Goal: Task Accomplishment & Management: Use online tool/utility

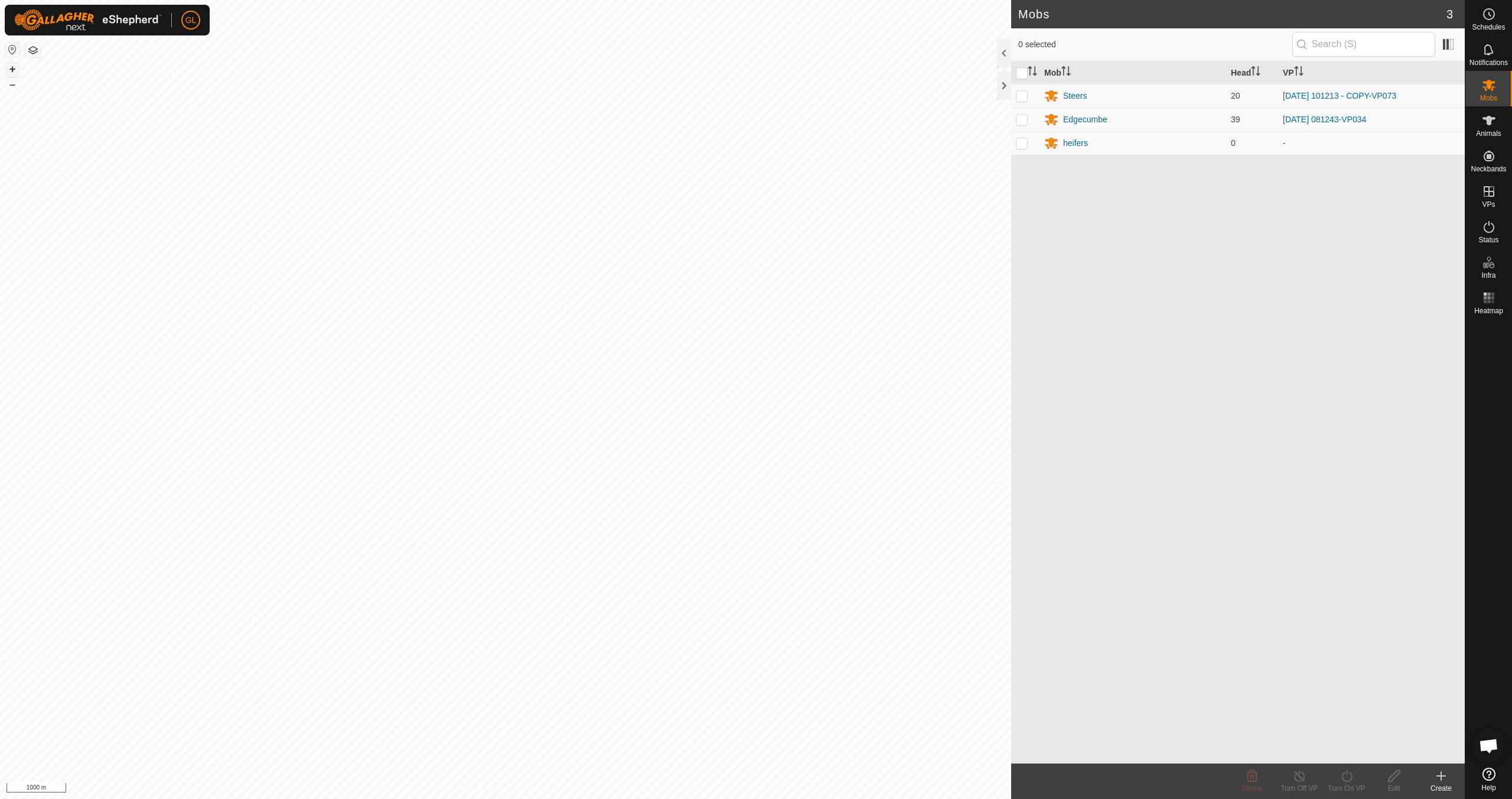
click at [11, 69] on button "+" at bounding box center [12, 69] width 15 height 15
click at [999, 60] on div "Mobs 3 0 selected Mob Head VP Steers 20 [DATE] 101213 - COPY-VP073 Edgecumbe 39…" at bounding box center [732, 399] width 1465 height 799
click at [1183, 78] on div "Mobs 3 0 selected Mob Head VP Steers 20 [DATE] 101213 - COPY-VP073 Edgecumbe 39…" at bounding box center [732, 399] width 1465 height 799
click at [9, 67] on button "+" at bounding box center [12, 69] width 15 height 15
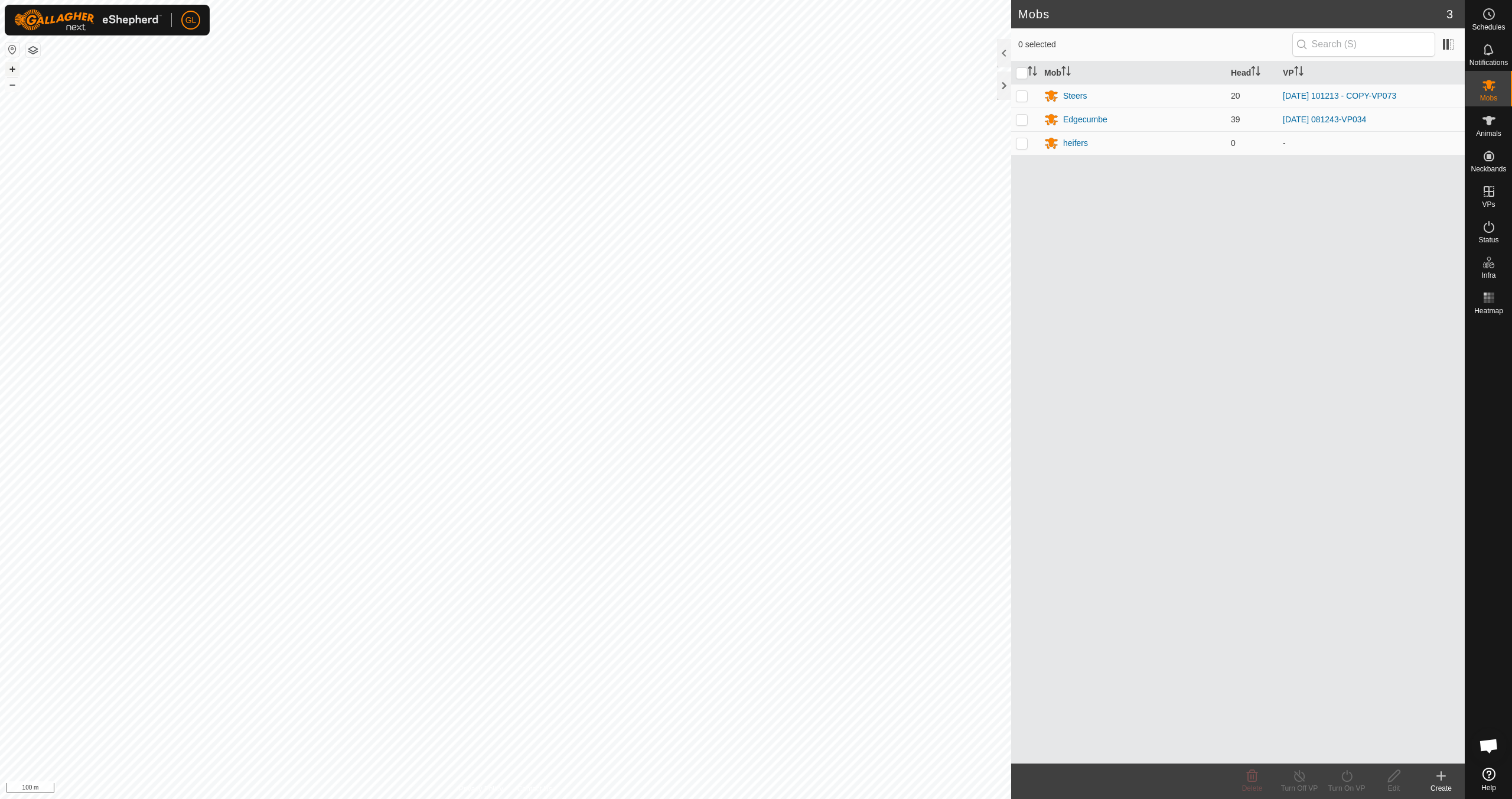
click at [8, 67] on button "+" at bounding box center [12, 69] width 15 height 15
click at [1073, 94] on div "Steers" at bounding box center [1075, 96] width 24 height 12
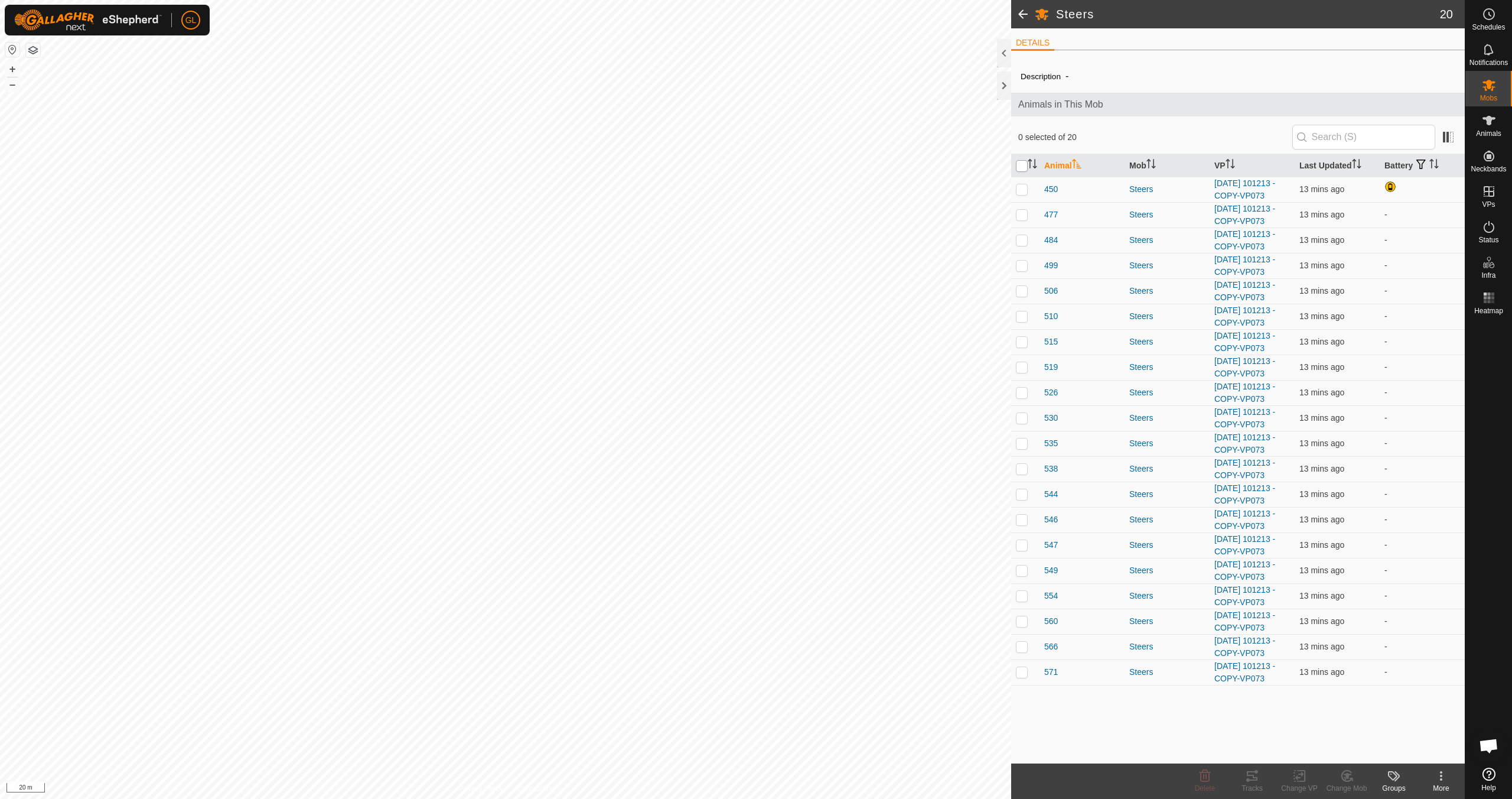
click at [1023, 164] on input "checkbox" at bounding box center [1022, 166] width 12 height 12
checkbox input "true"
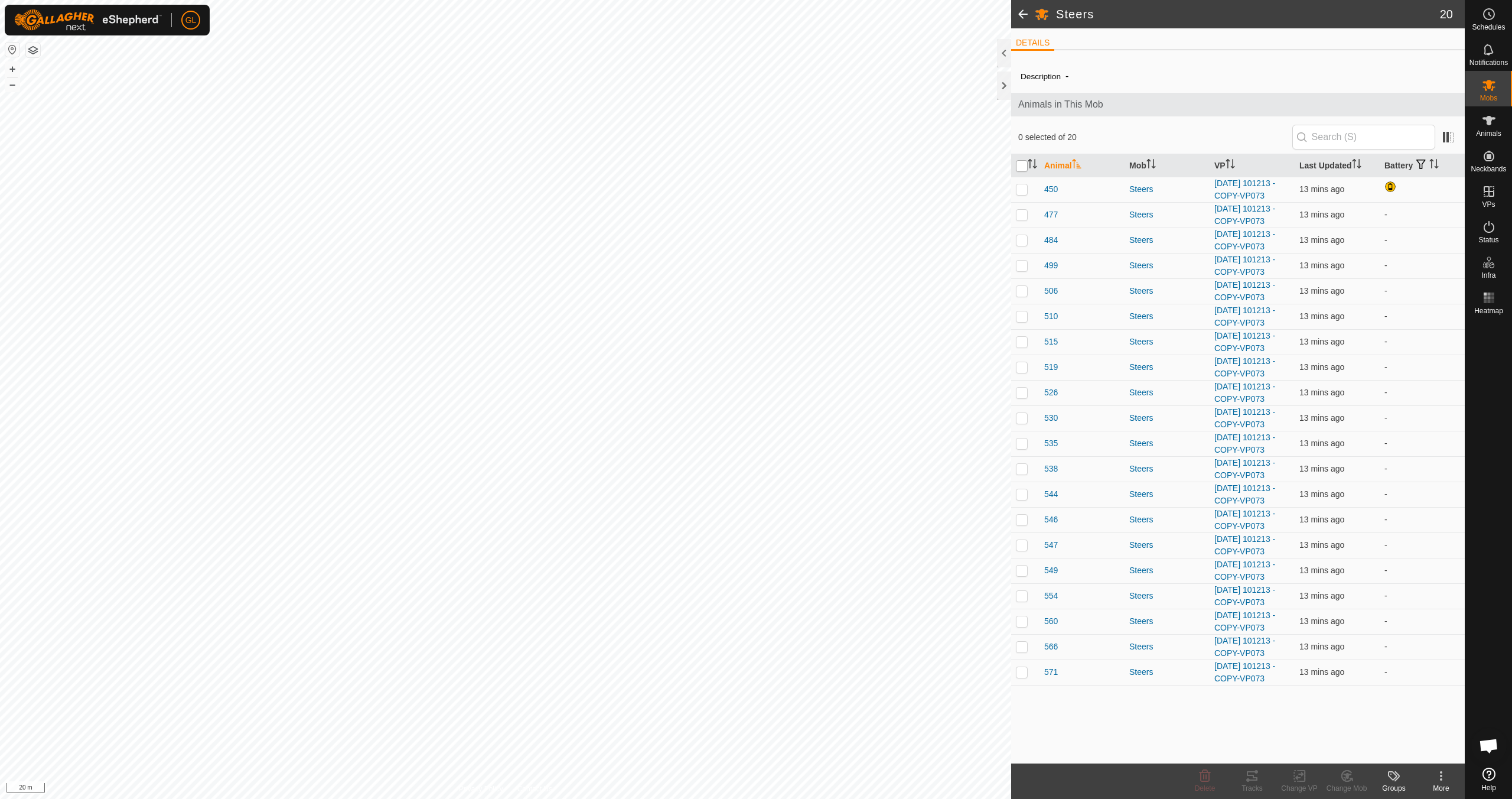
checkbox input "true"
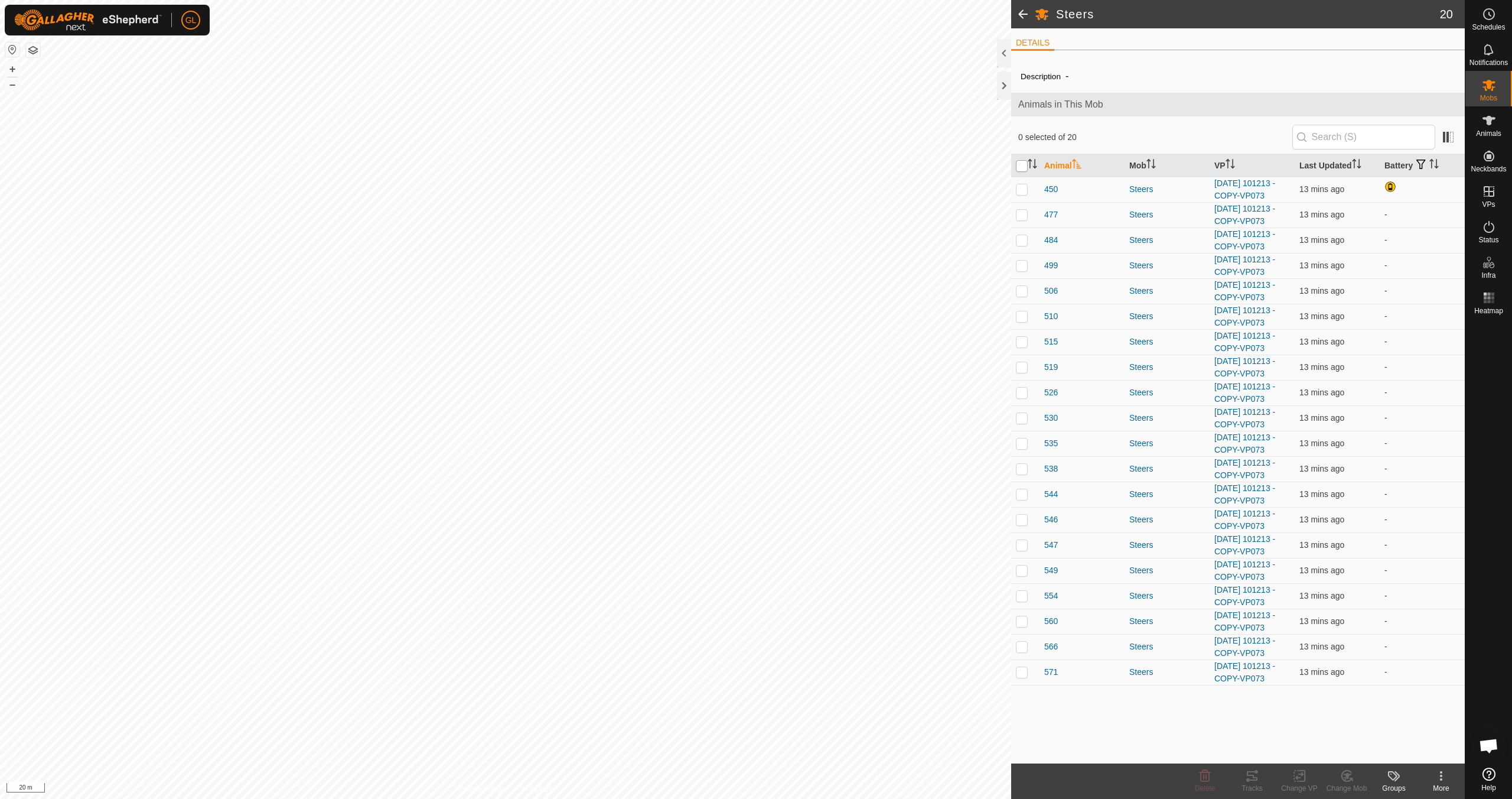
checkbox input "true"
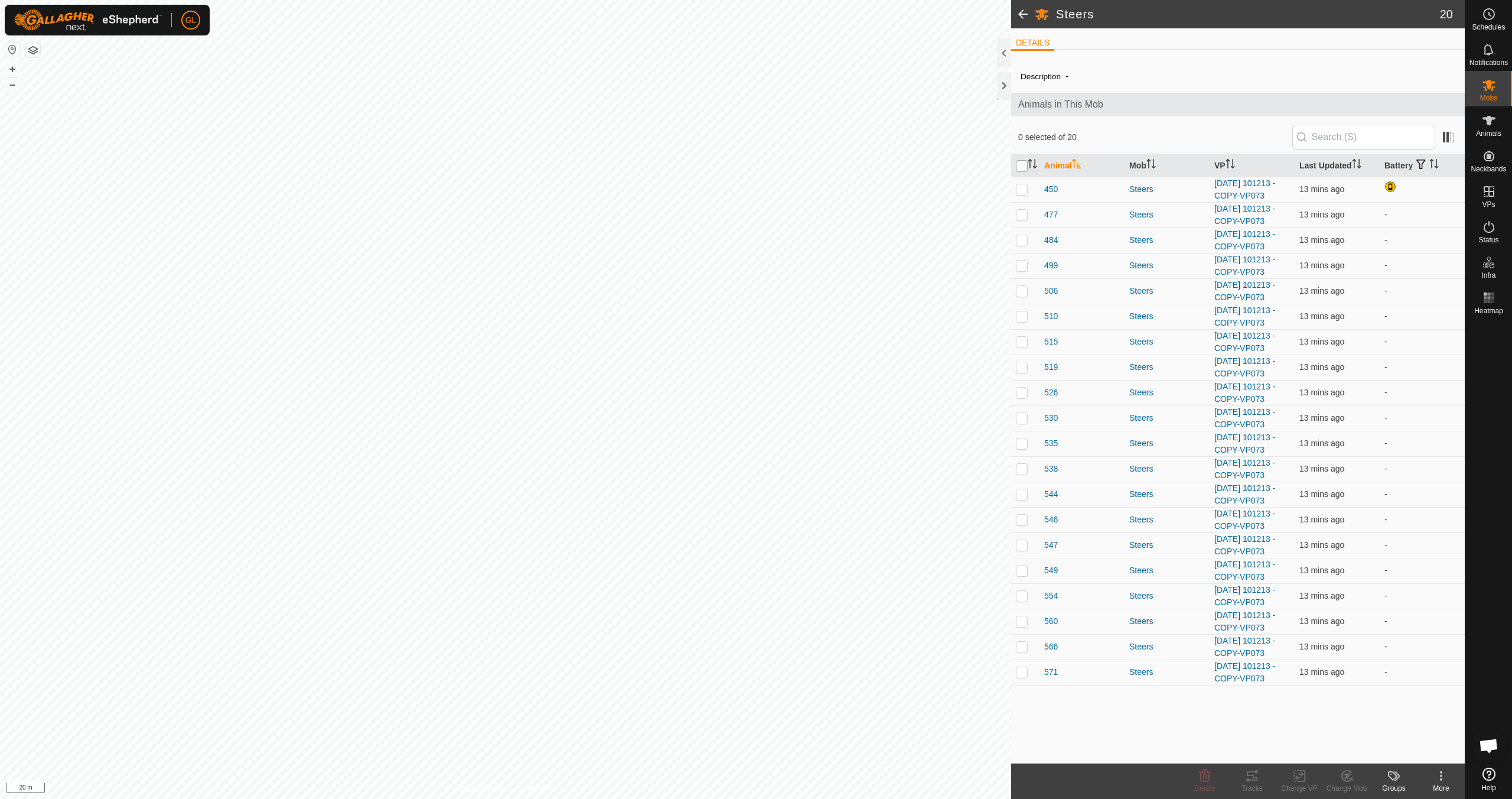
checkbox input "true"
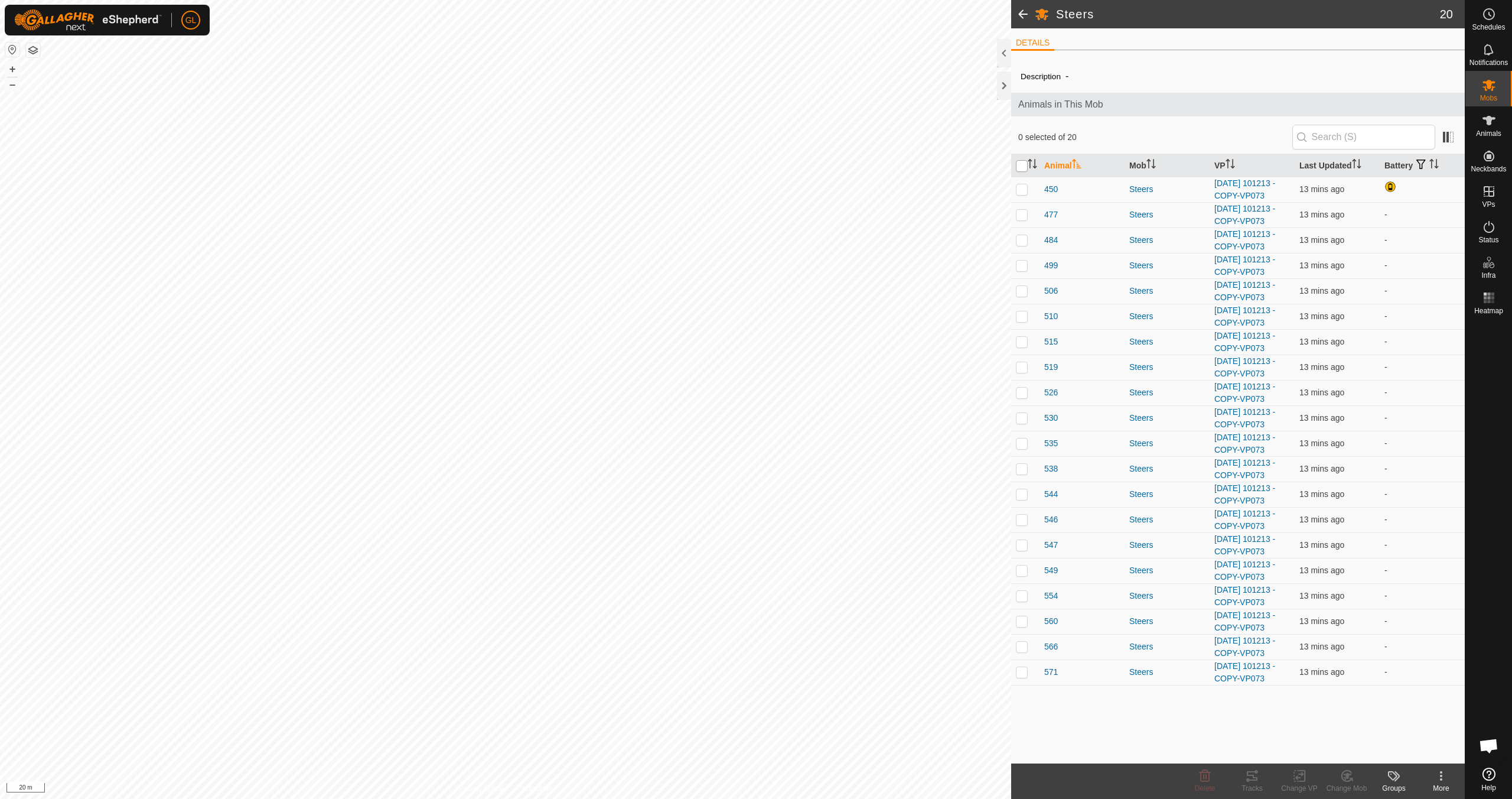
checkbox input "true"
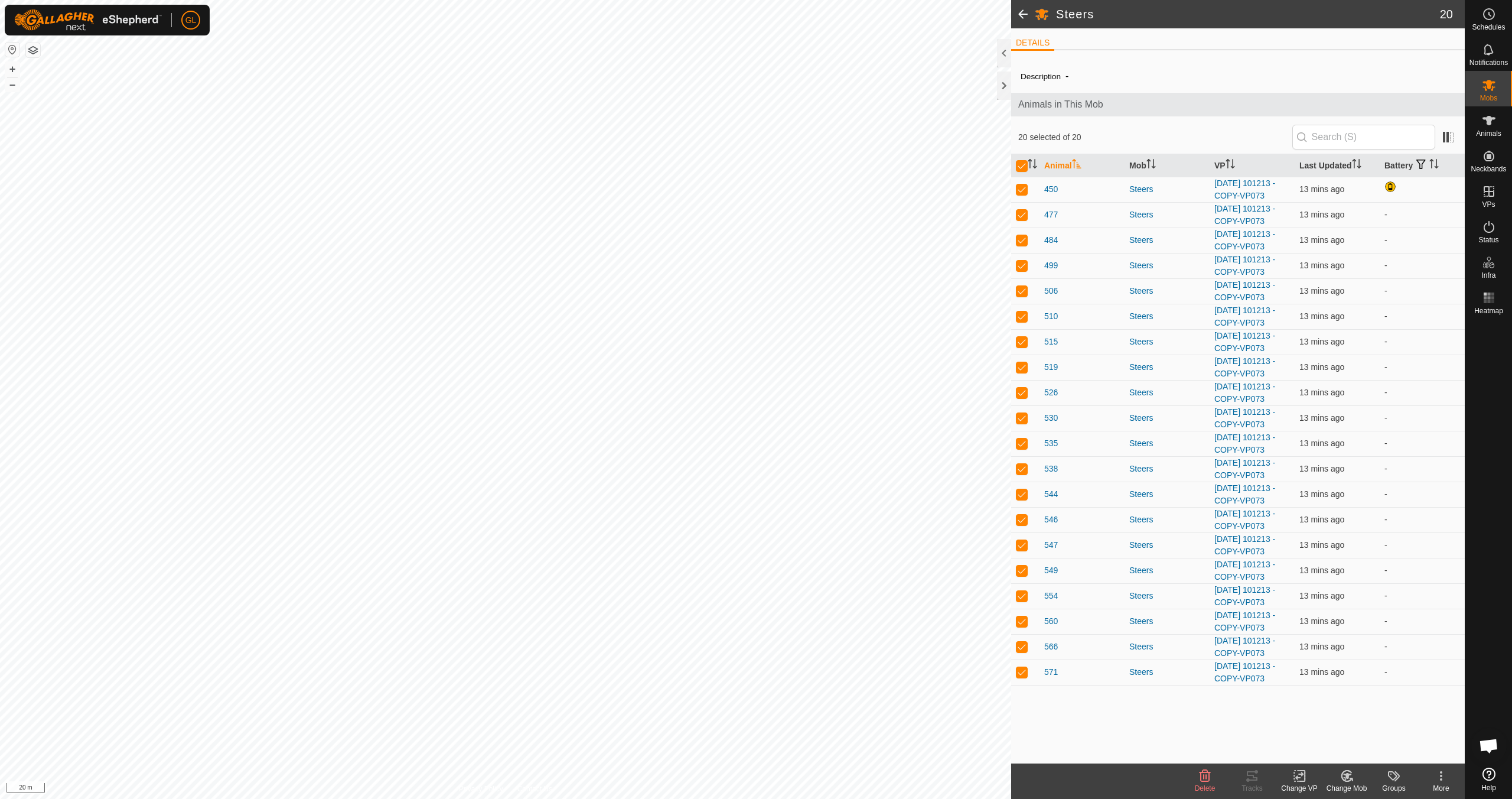
click at [1299, 777] on icon at bounding box center [1299, 776] width 15 height 15
click at [1310, 726] on link "Choose VP..." at bounding box center [1334, 725] width 117 height 24
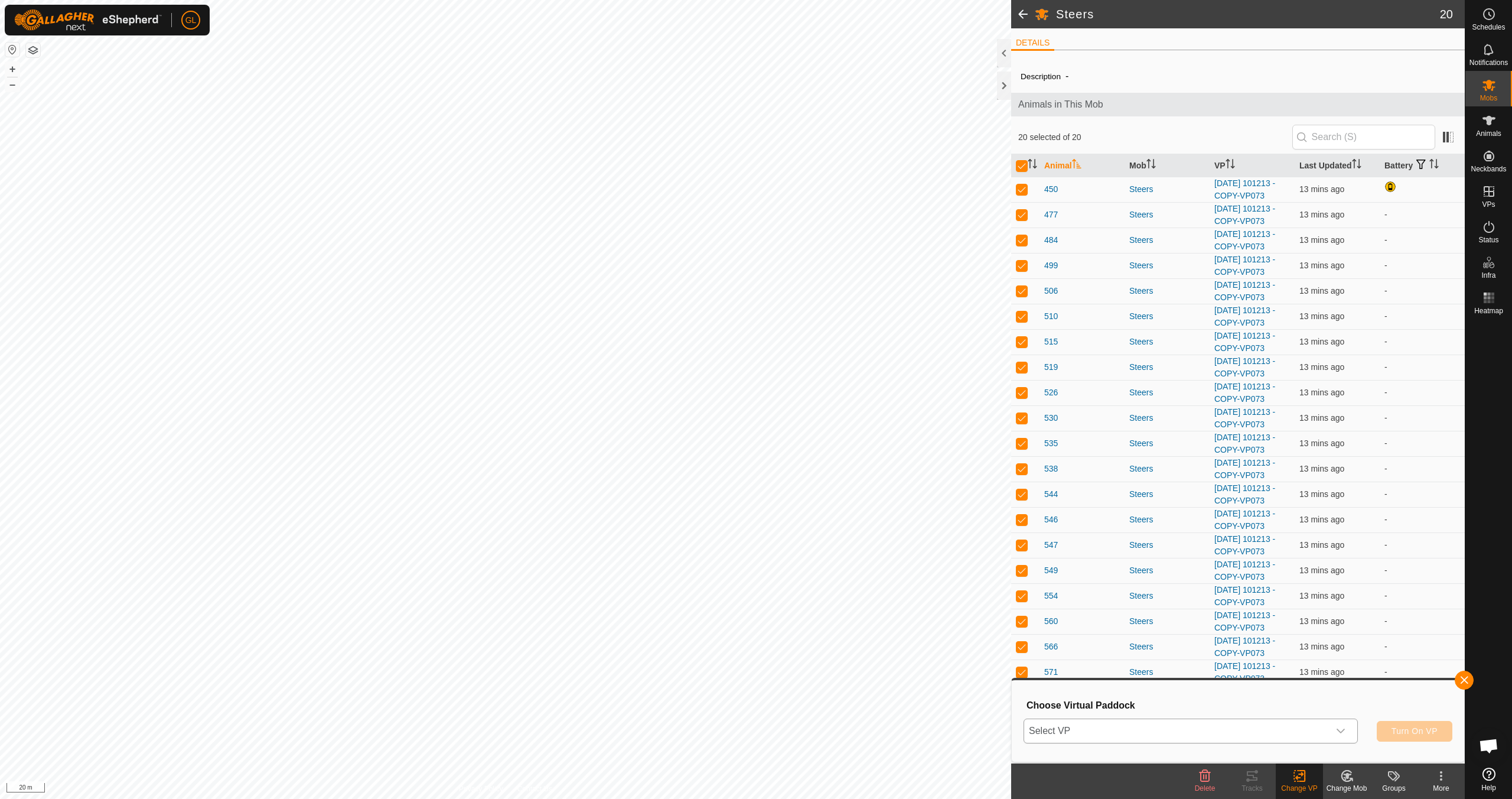
click at [1342, 731] on icon "dropdown trigger" at bounding box center [1340, 731] width 8 height 5
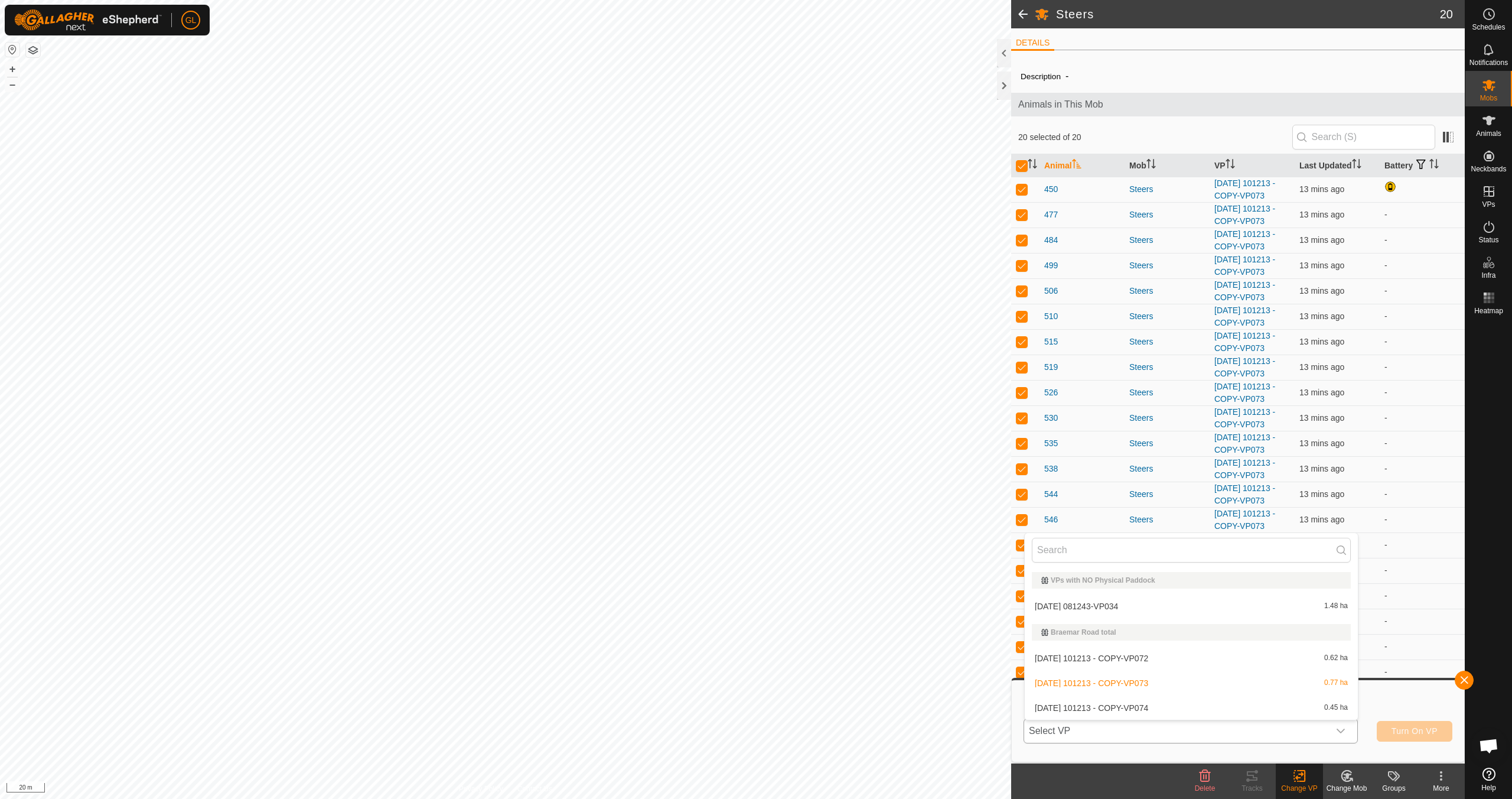
click at [1196, 710] on li "[DATE] 101213 - COPY-VP074 0.45 ha" at bounding box center [1191, 708] width 333 height 24
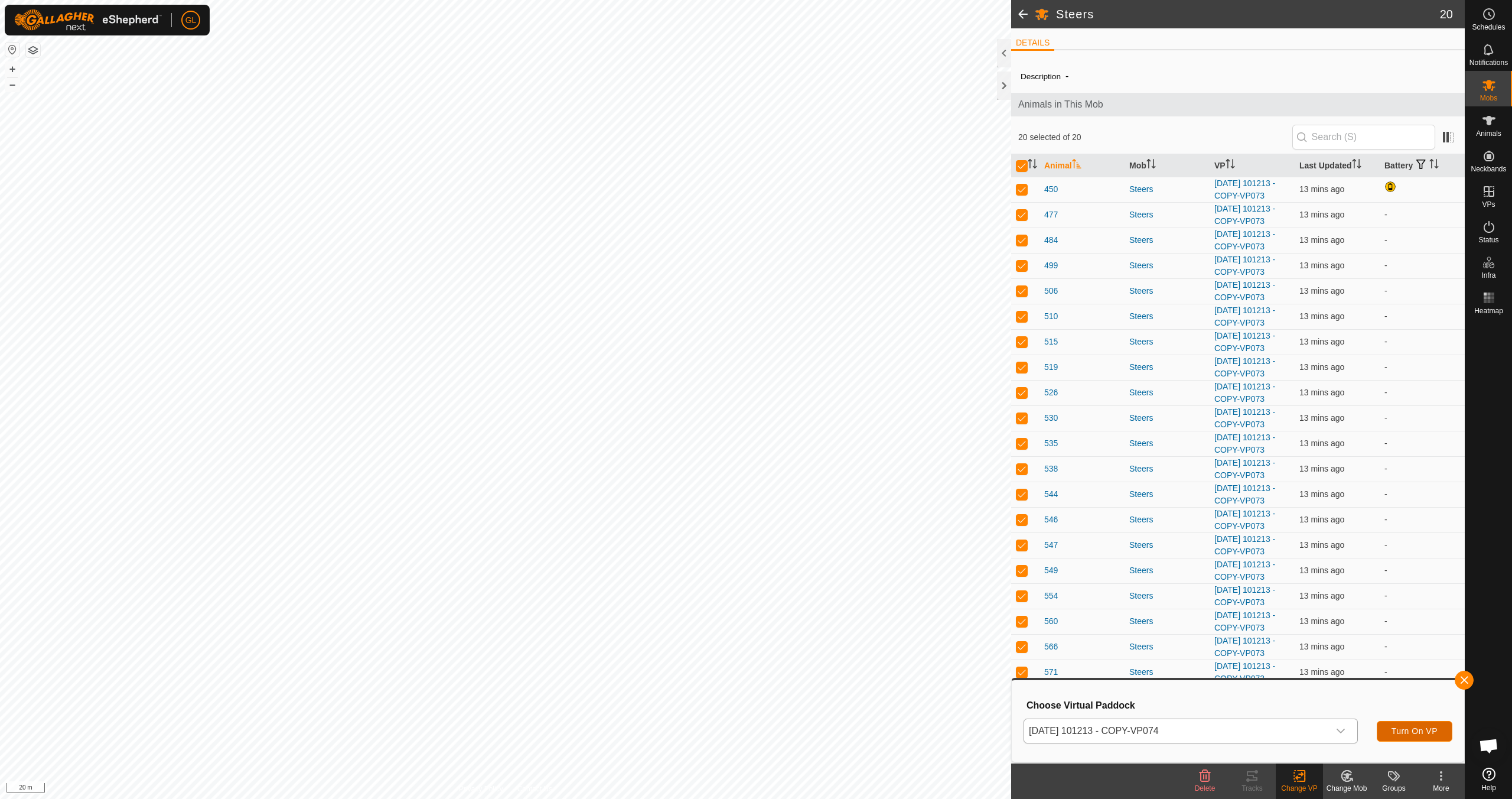
click at [1411, 732] on span "Turn On VP" at bounding box center [1415, 731] width 46 height 9
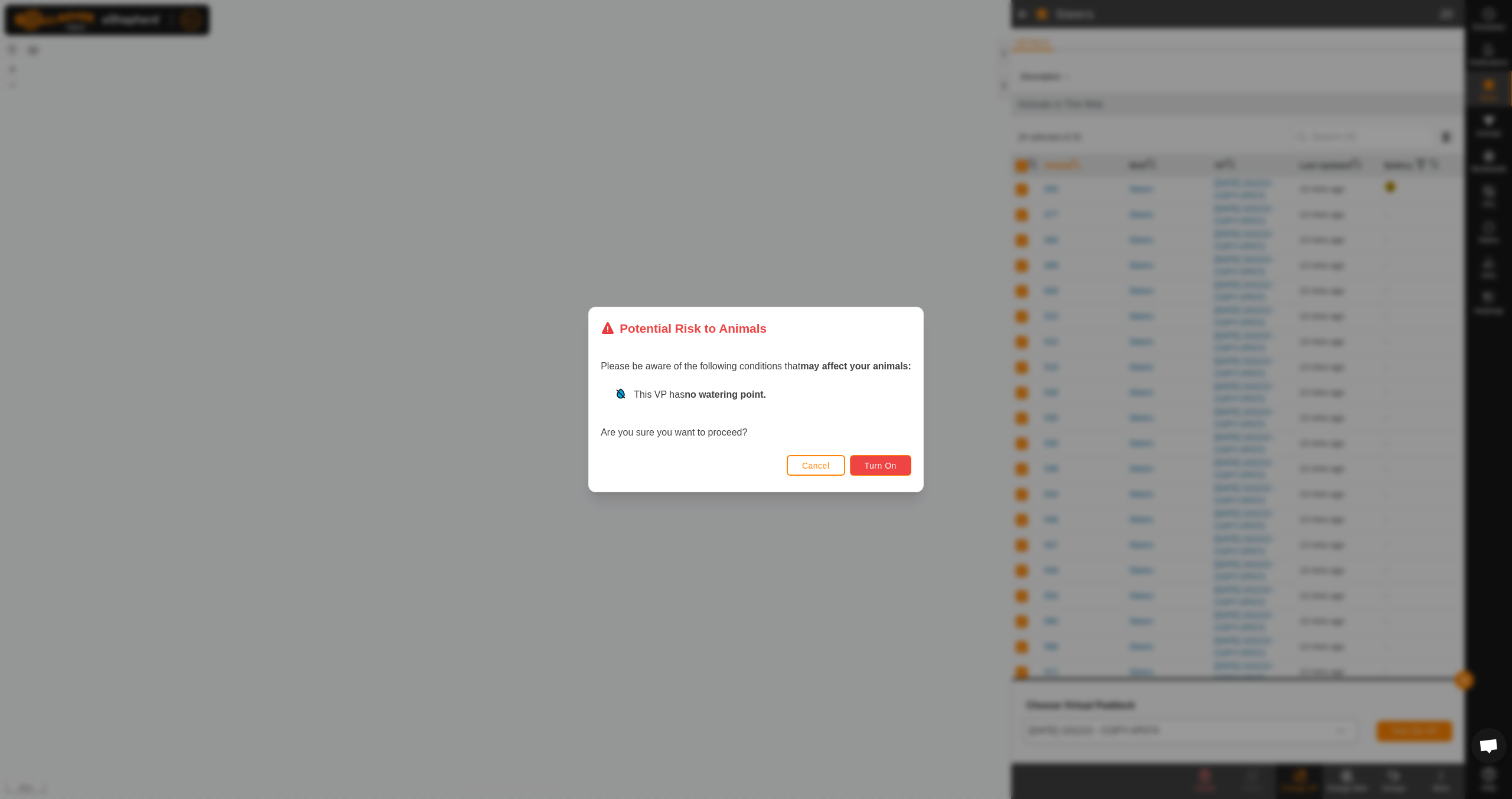
click at [880, 466] on span "Turn On" at bounding box center [881, 465] width 32 height 9
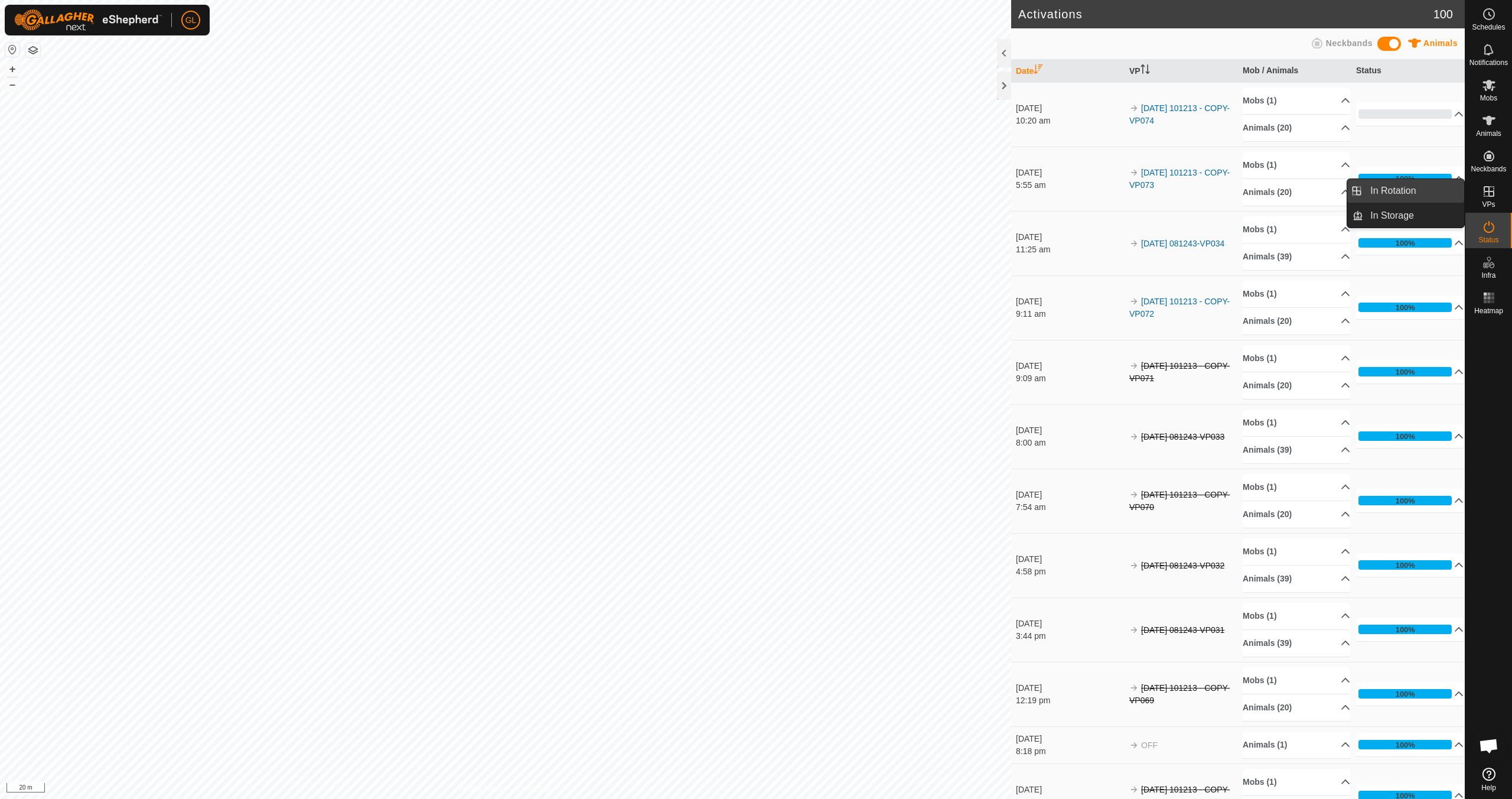
click at [1415, 191] on link "In Rotation" at bounding box center [1413, 191] width 101 height 24
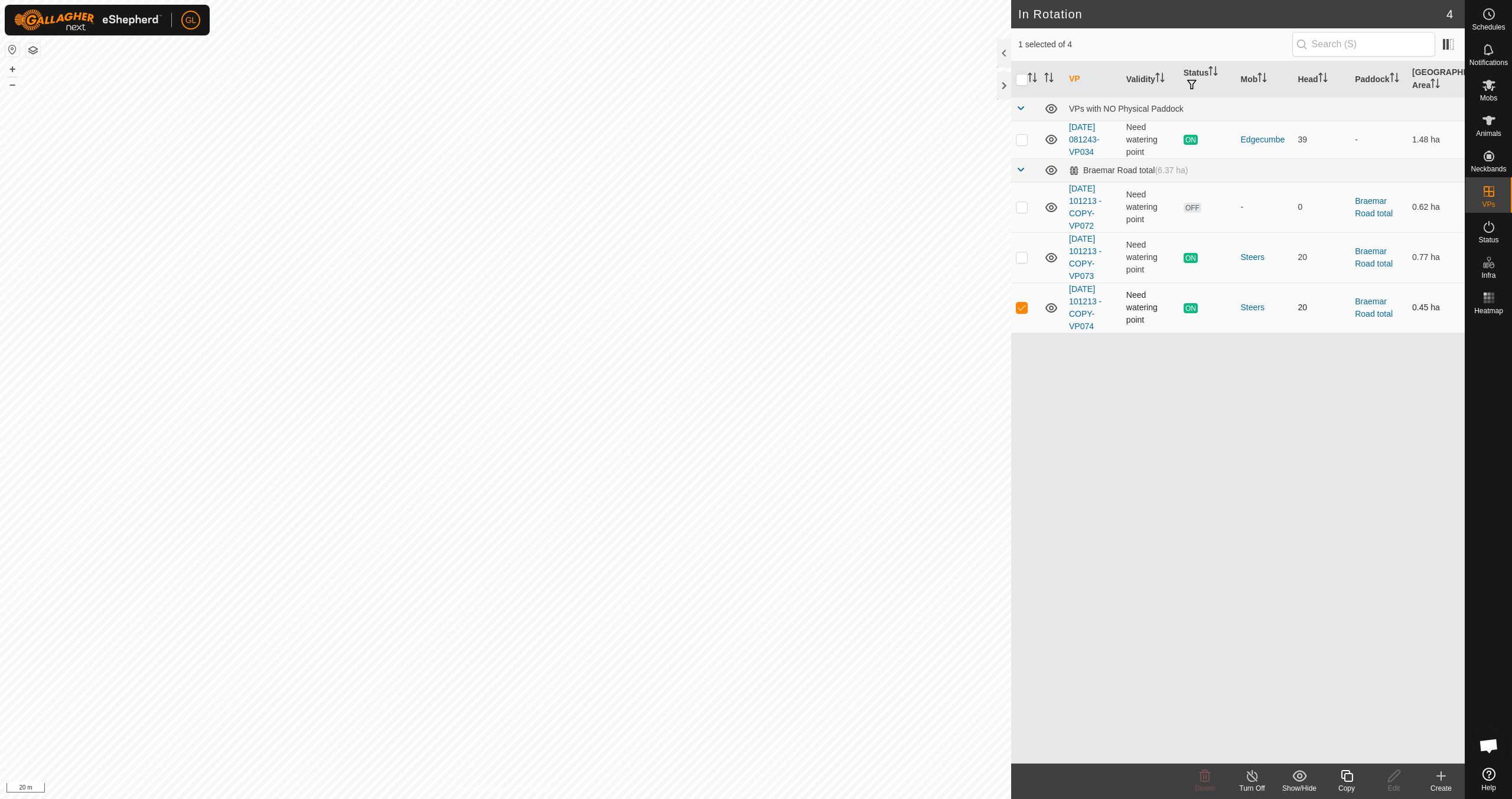
click at [1022, 308] on p-checkbox at bounding box center [1022, 307] width 12 height 9
checkbox input "false"
click at [1023, 210] on p-checkbox at bounding box center [1022, 206] width 12 height 9
click at [1204, 781] on icon at bounding box center [1205, 776] width 11 height 12
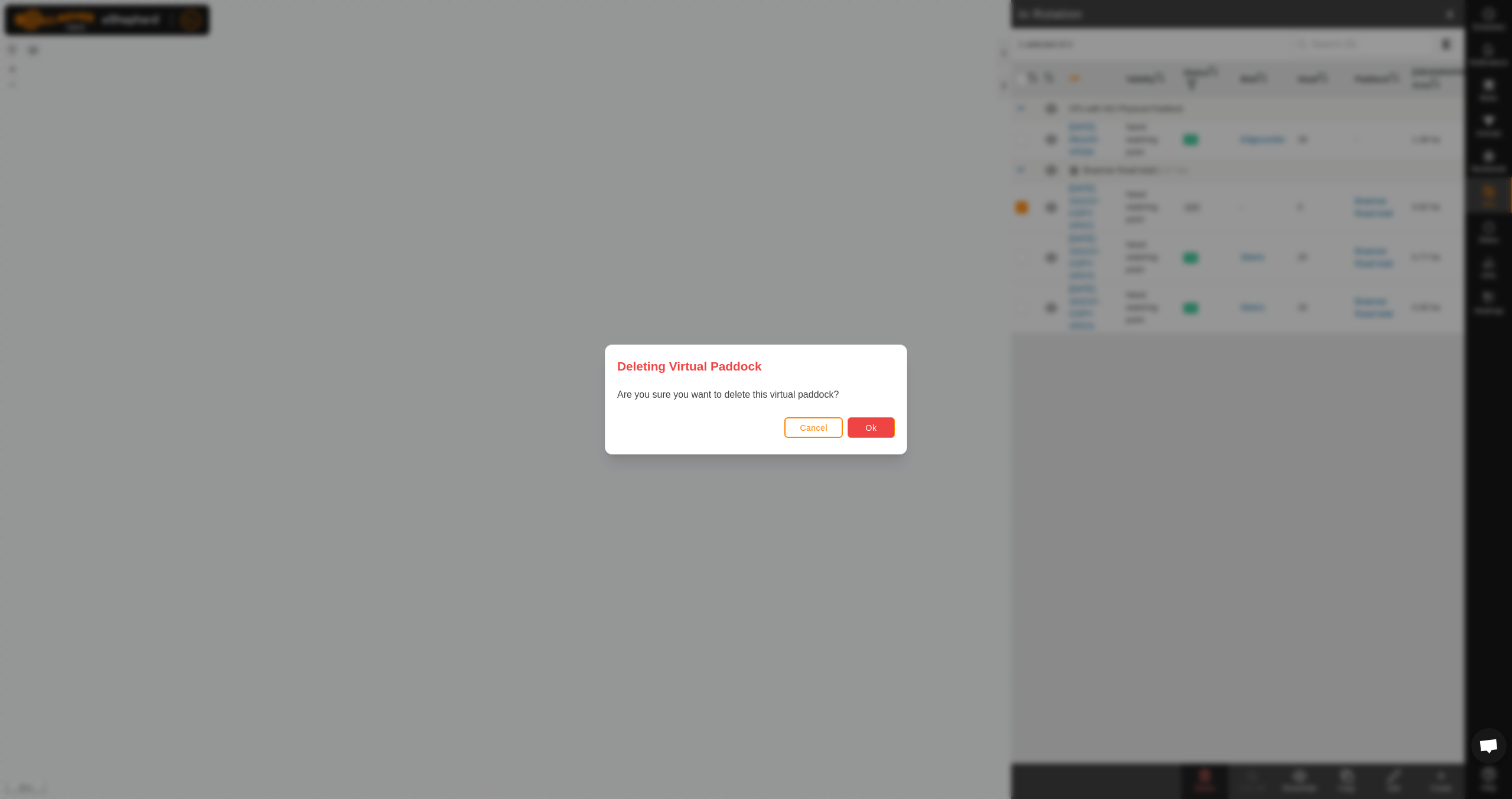
click at [866, 431] on span "Ok" at bounding box center [871, 427] width 11 height 9
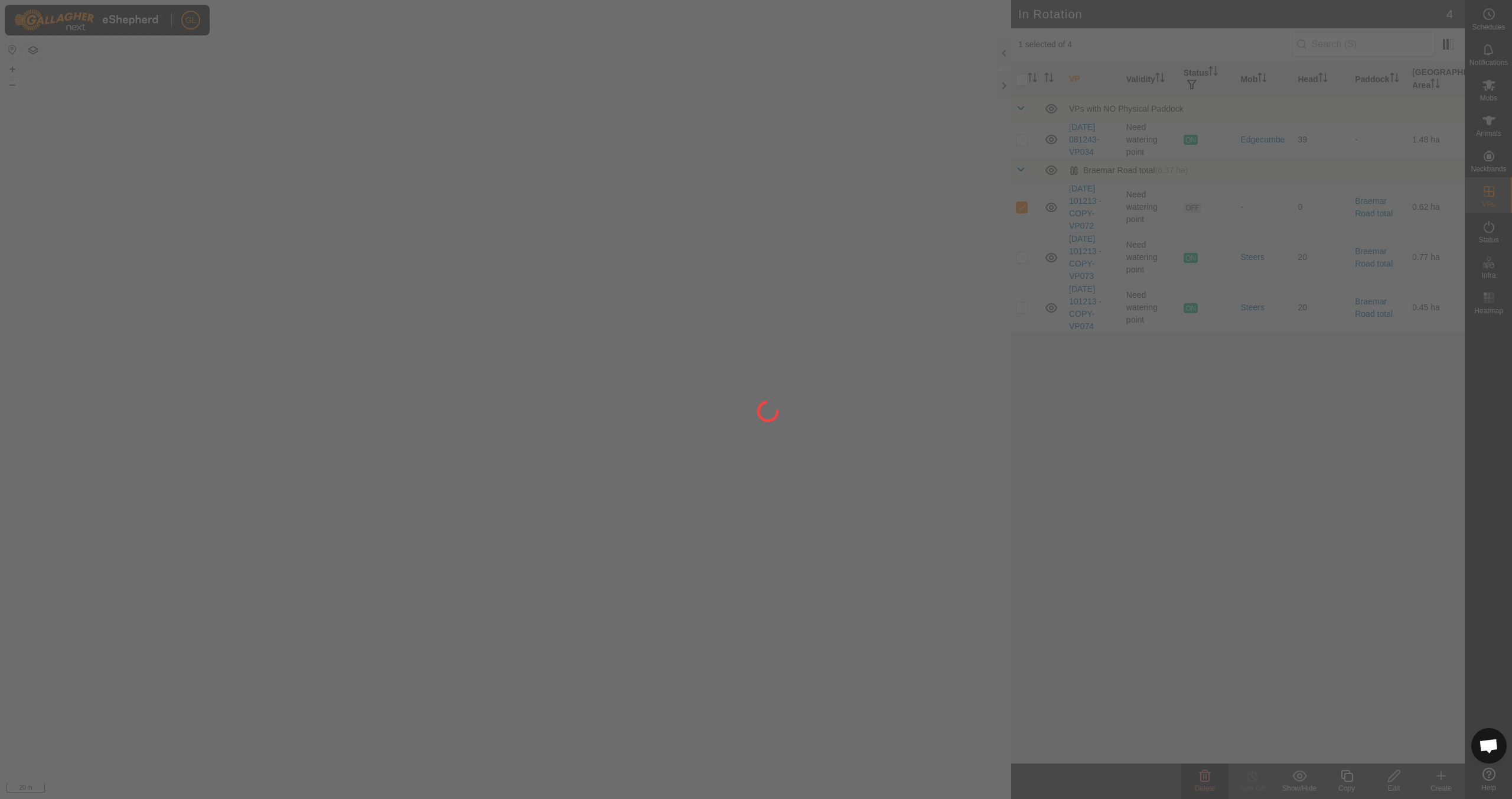
checkbox input "false"
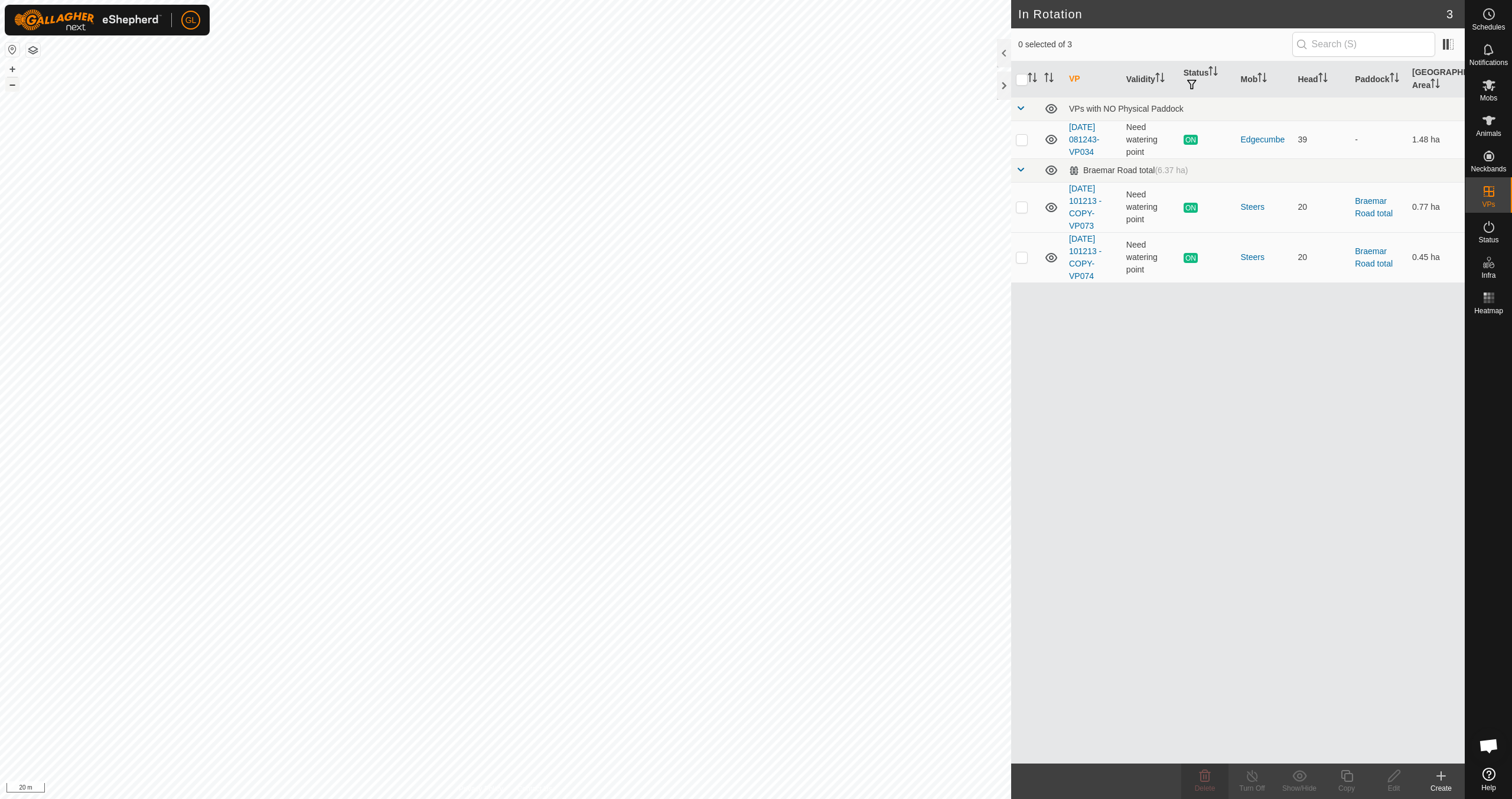
click at [9, 83] on button "–" at bounding box center [12, 85] width 15 height 15
click at [9, 83] on button "–" at bounding box center [12, 85] width 15 height 15
click at [15, 70] on button "+" at bounding box center [12, 69] width 15 height 15
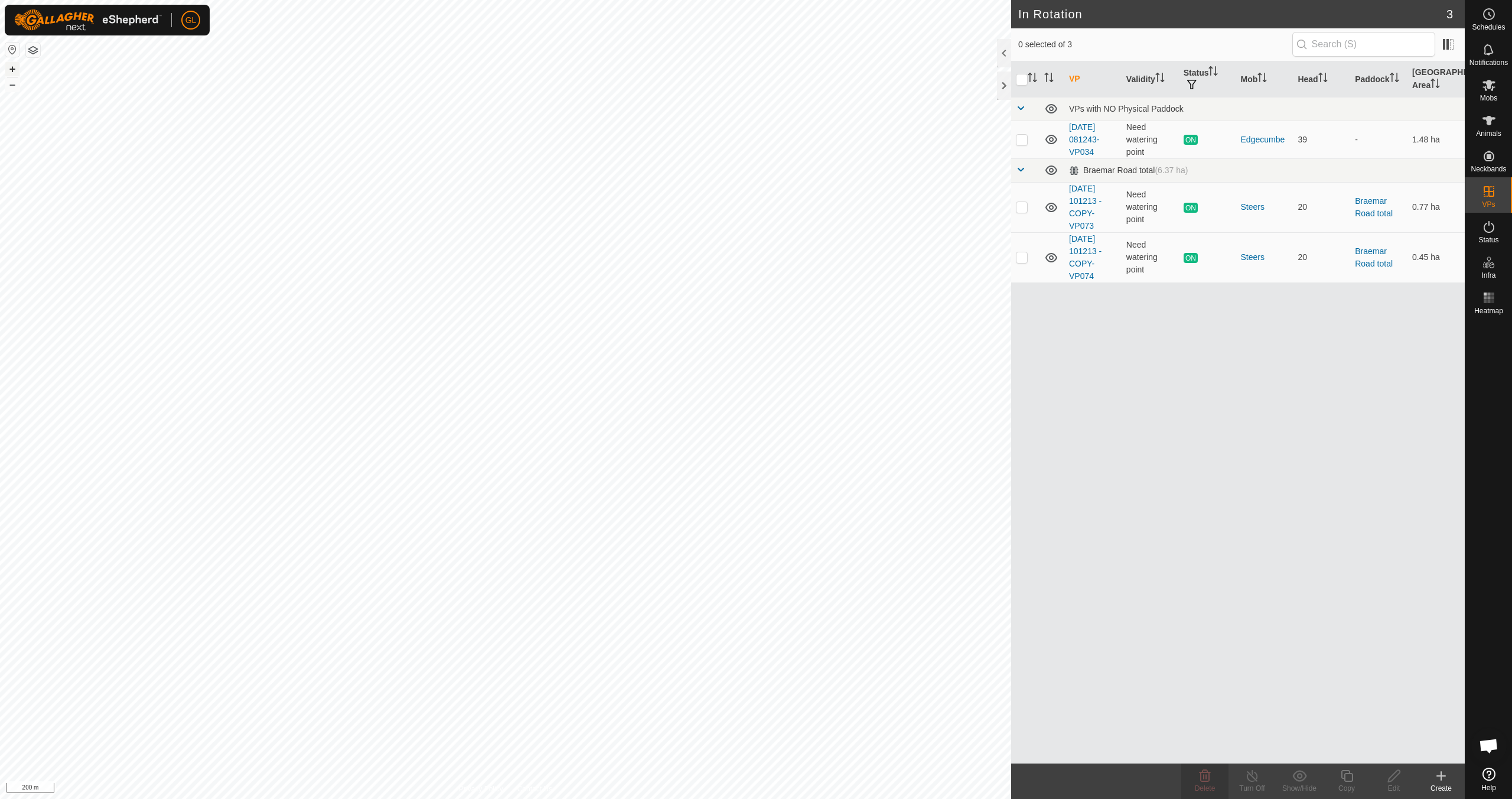
click at [15, 70] on button "+" at bounding box center [12, 69] width 15 height 15
click at [8, 69] on button "+" at bounding box center [12, 69] width 15 height 15
click at [10, 87] on button "–" at bounding box center [12, 85] width 15 height 15
click at [12, 71] on button "+" at bounding box center [12, 69] width 15 height 15
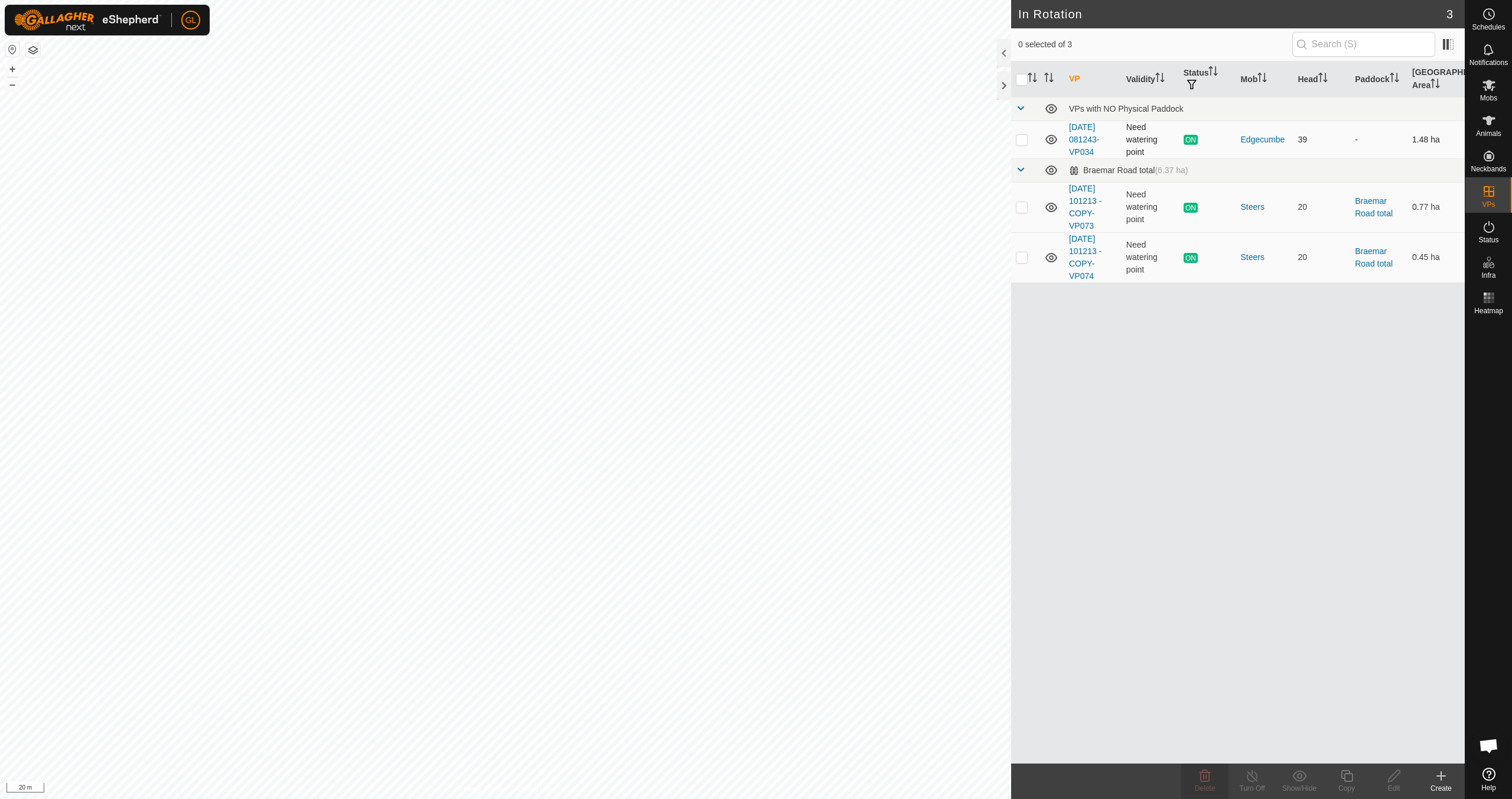
click at [1021, 140] on p-checkbox at bounding box center [1022, 139] width 12 height 9
checkbox input "true"
click at [1342, 775] on icon at bounding box center [1347, 776] width 15 height 15
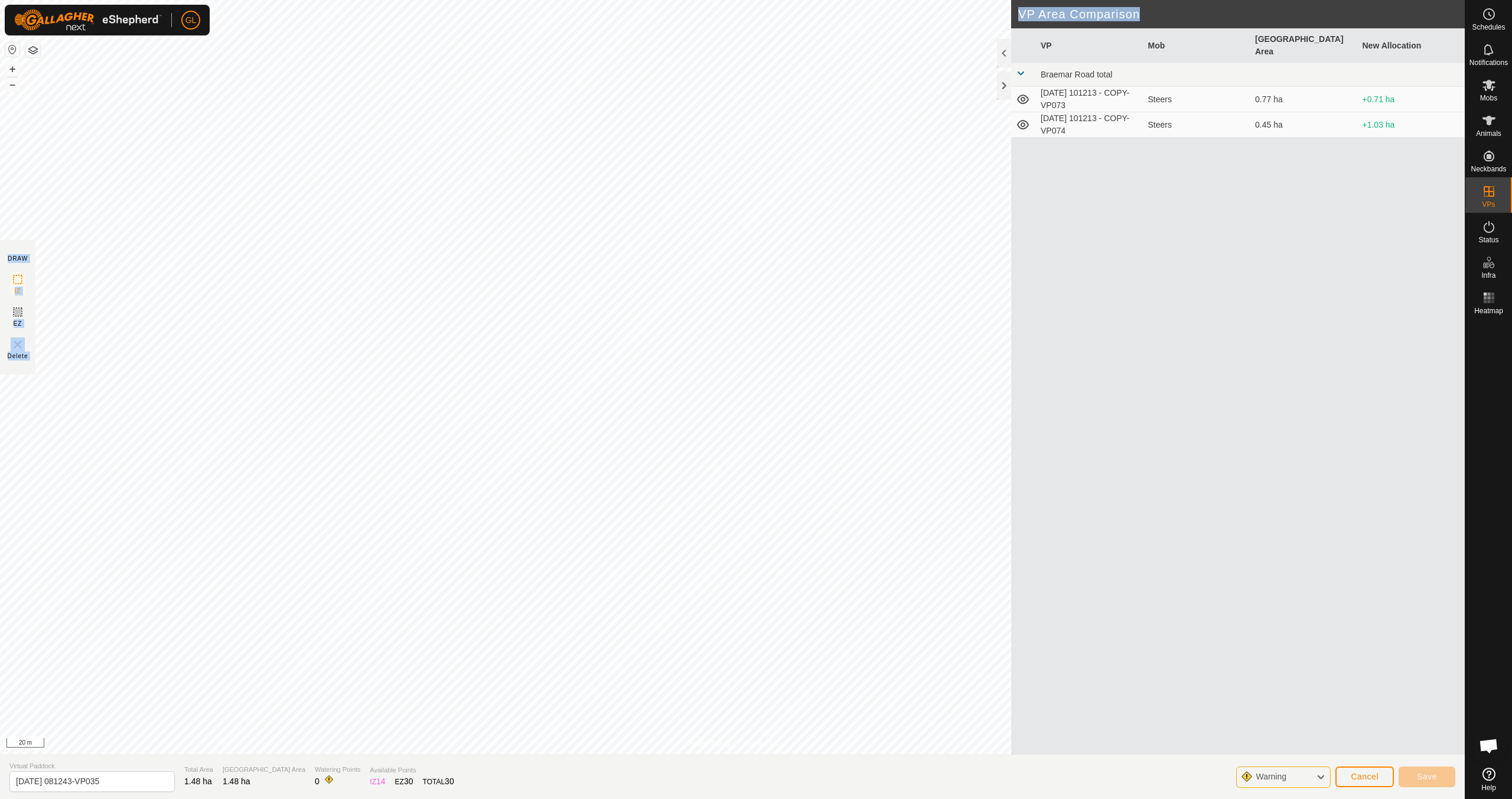
click at [898, 377] on div "Privacy Policy Contact Us + – ⇧ i 20 m DRAW IZ EZ Delete VP Area Comparison VP …" at bounding box center [732, 399] width 1465 height 799
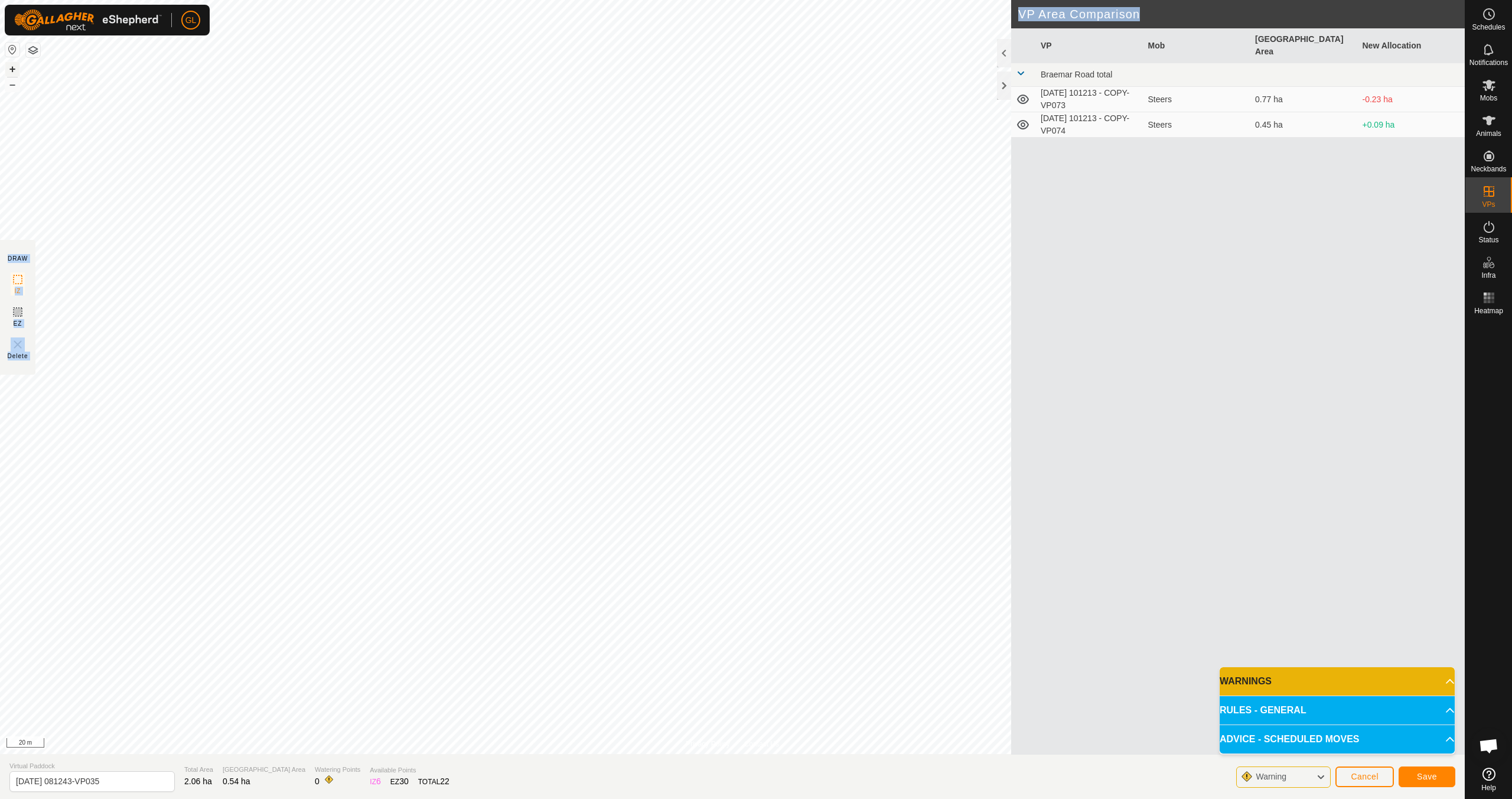
click at [13, 68] on button "+" at bounding box center [12, 69] width 15 height 15
click at [12, 69] on button "+" at bounding box center [12, 69] width 15 height 15
click at [19, 73] on button "+" at bounding box center [12, 69] width 15 height 15
click at [12, 86] on button "–" at bounding box center [12, 85] width 15 height 15
click at [1417, 777] on span "Save" at bounding box center [1427, 776] width 20 height 9
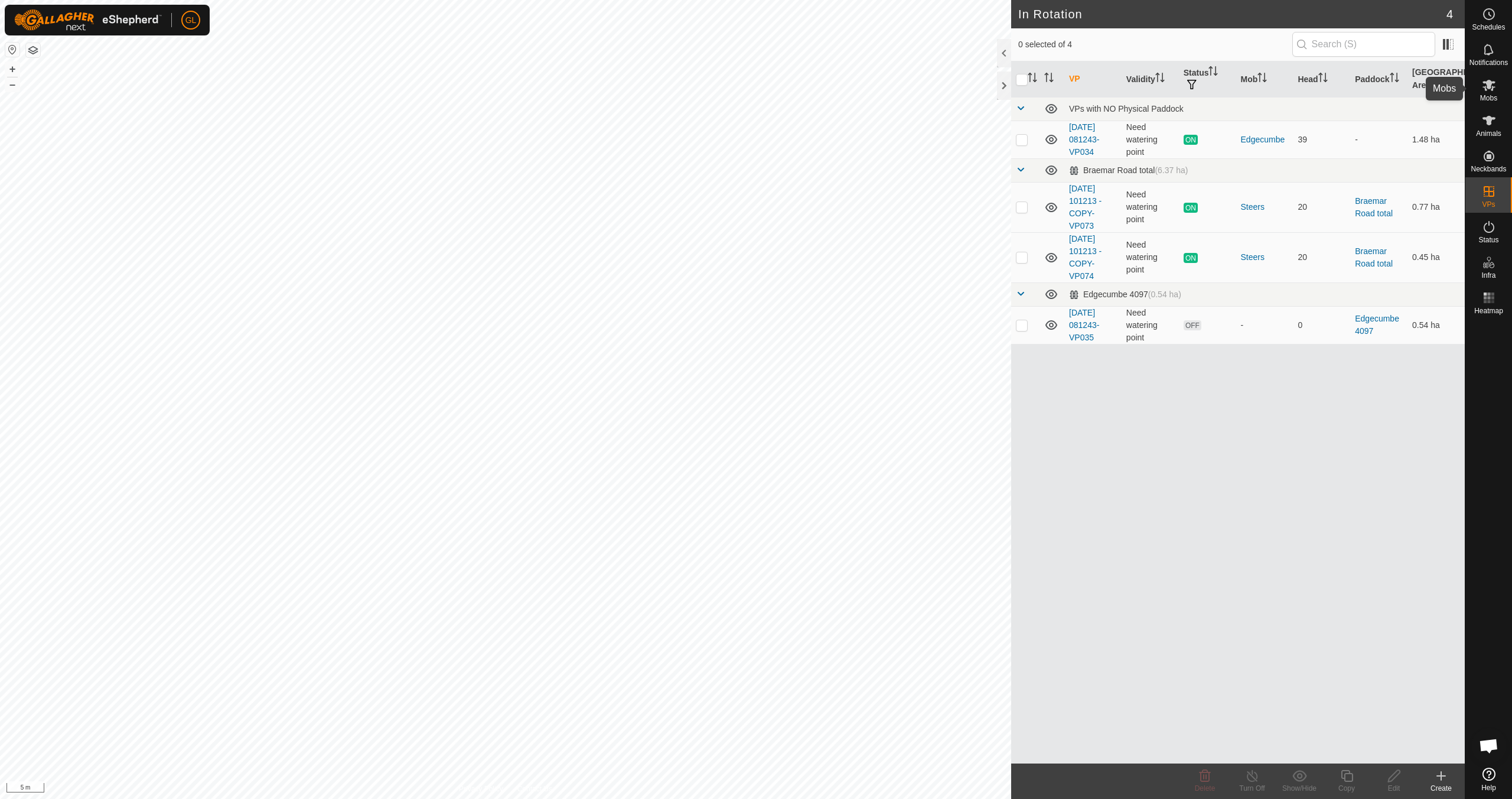
click at [1490, 89] on icon at bounding box center [1490, 85] width 15 height 15
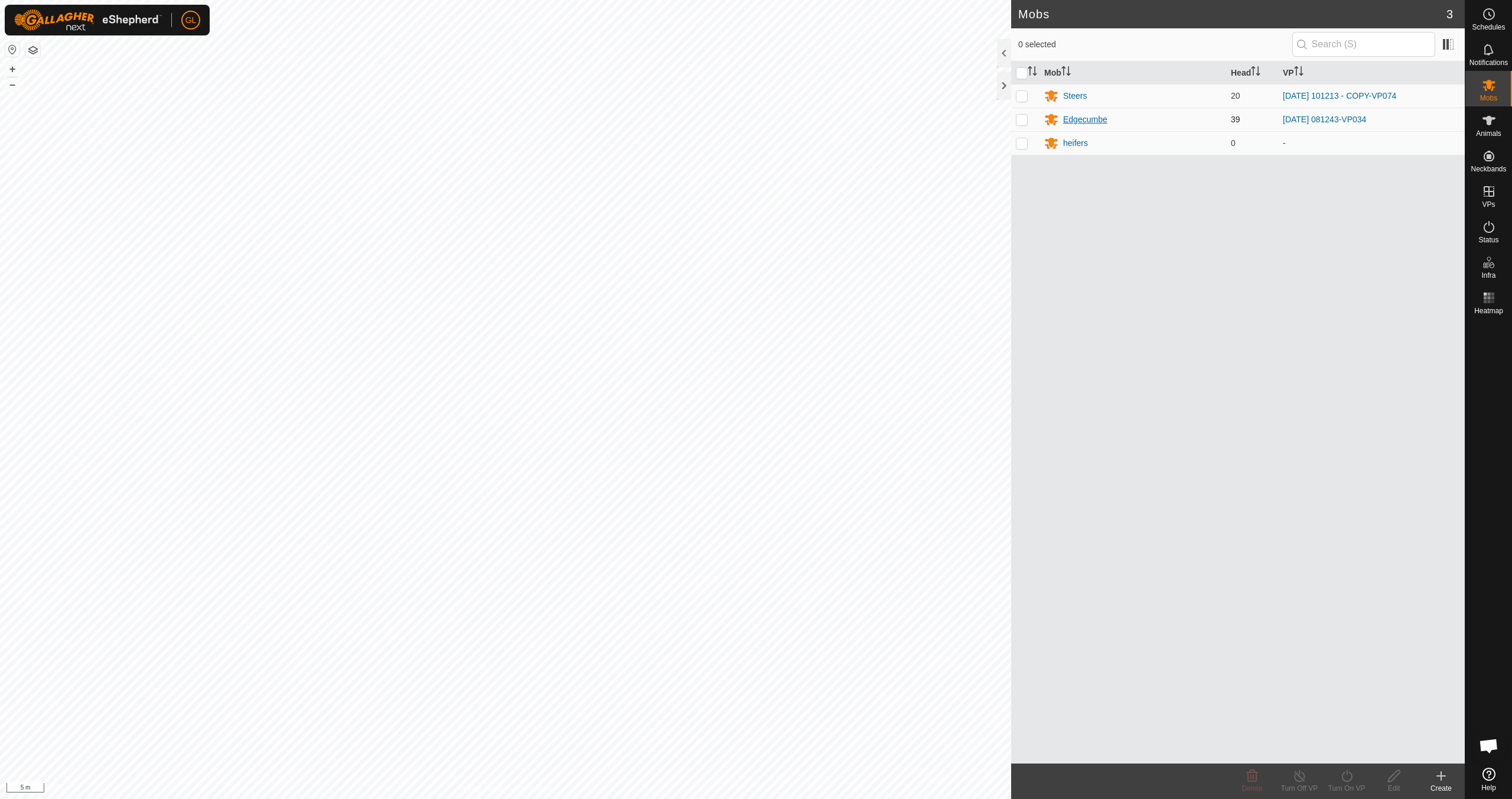
click at [1087, 118] on div "Edgecumbe" at bounding box center [1085, 119] width 44 height 12
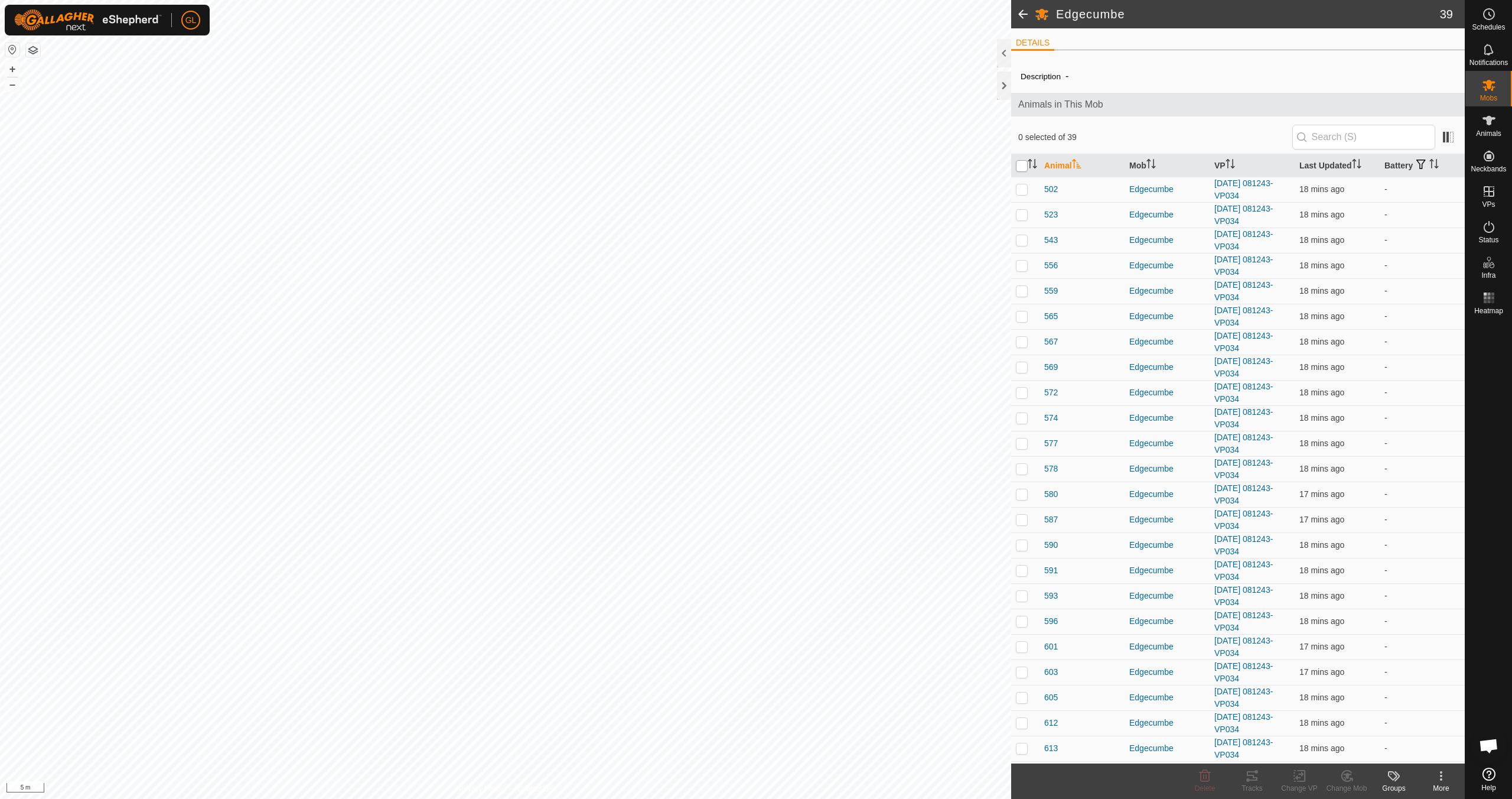
click at [1024, 168] on input "checkbox" at bounding box center [1022, 166] width 12 height 12
checkbox input "true"
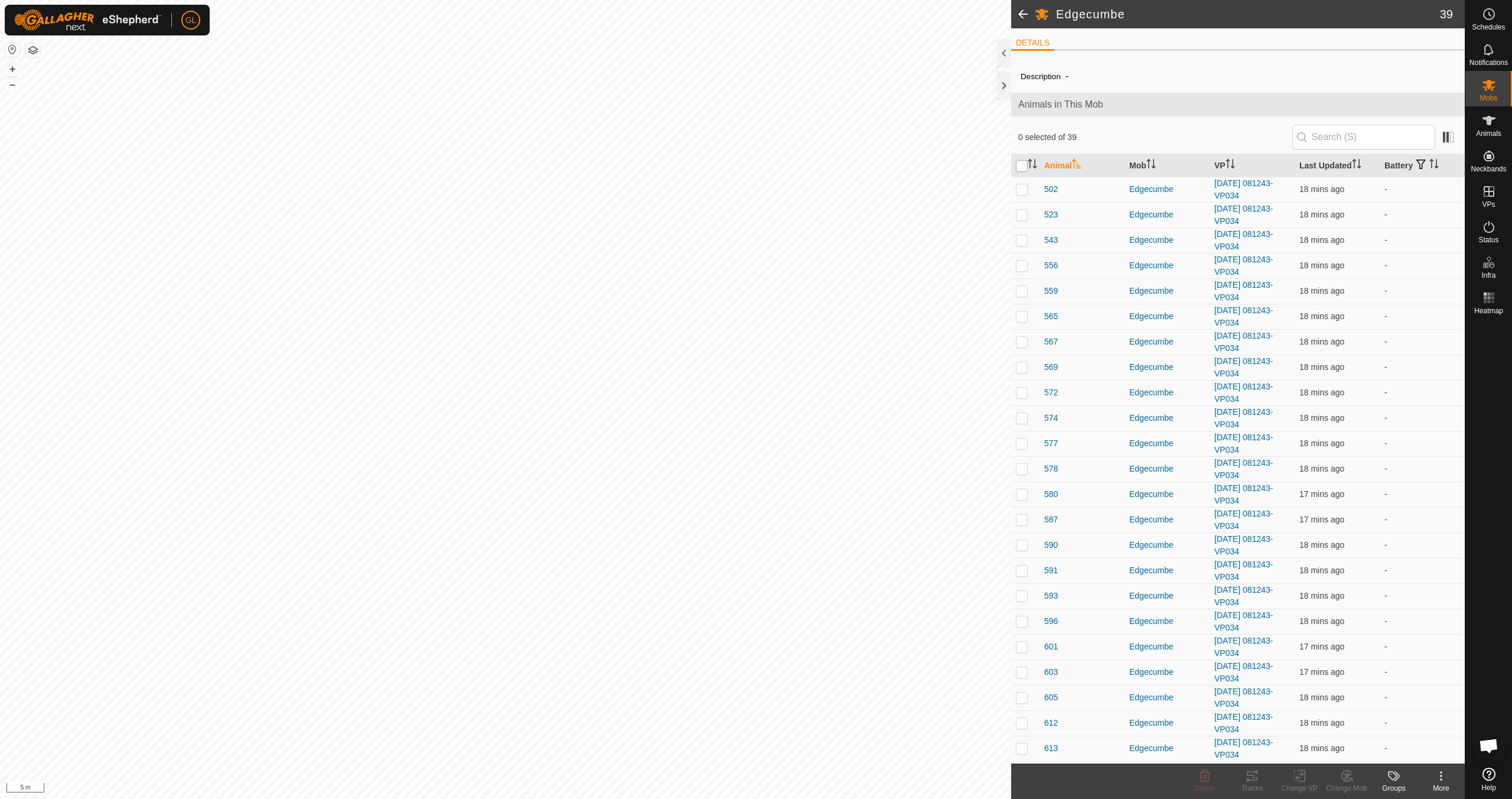
checkbox input "true"
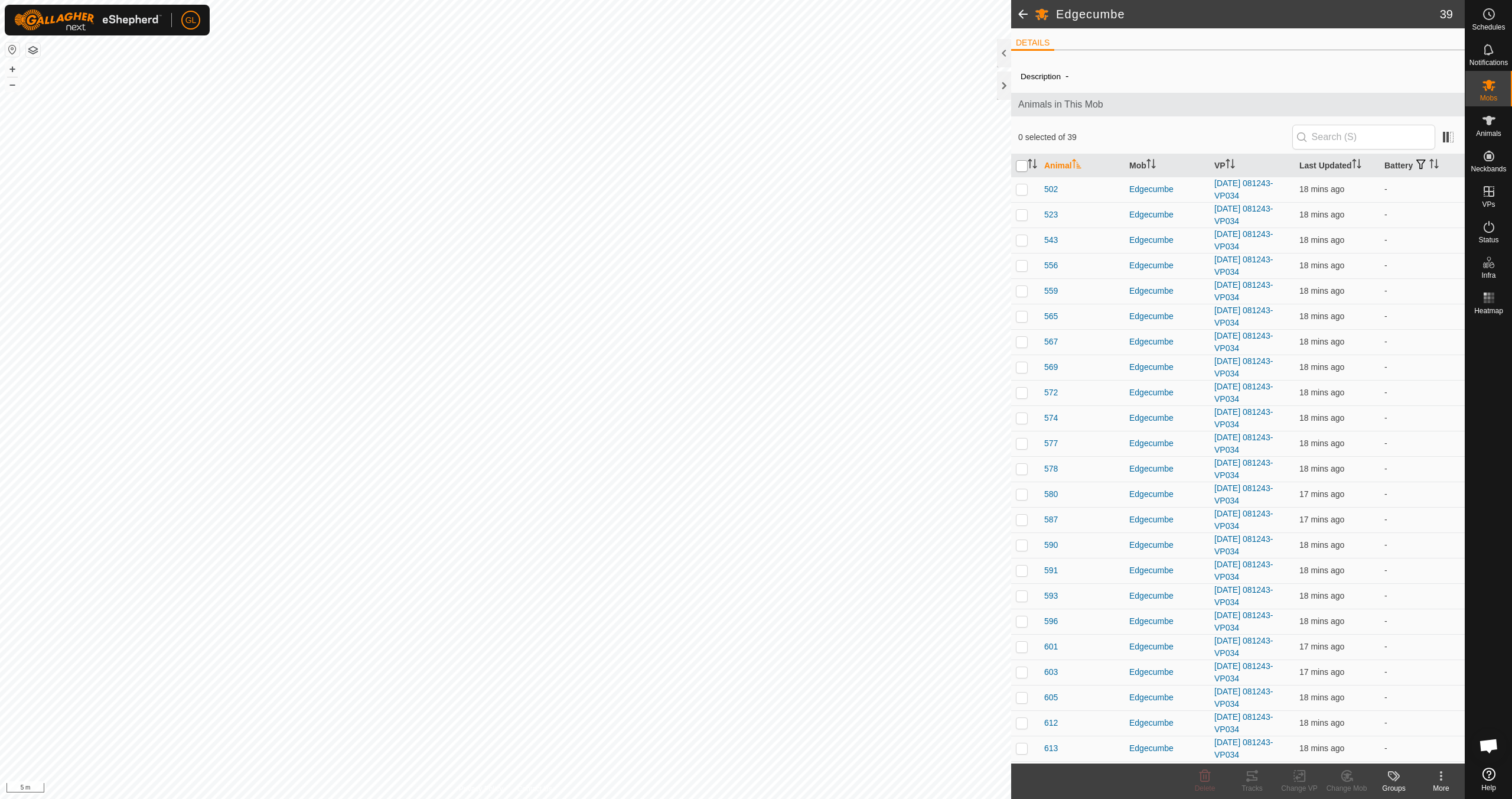
checkbox input "true"
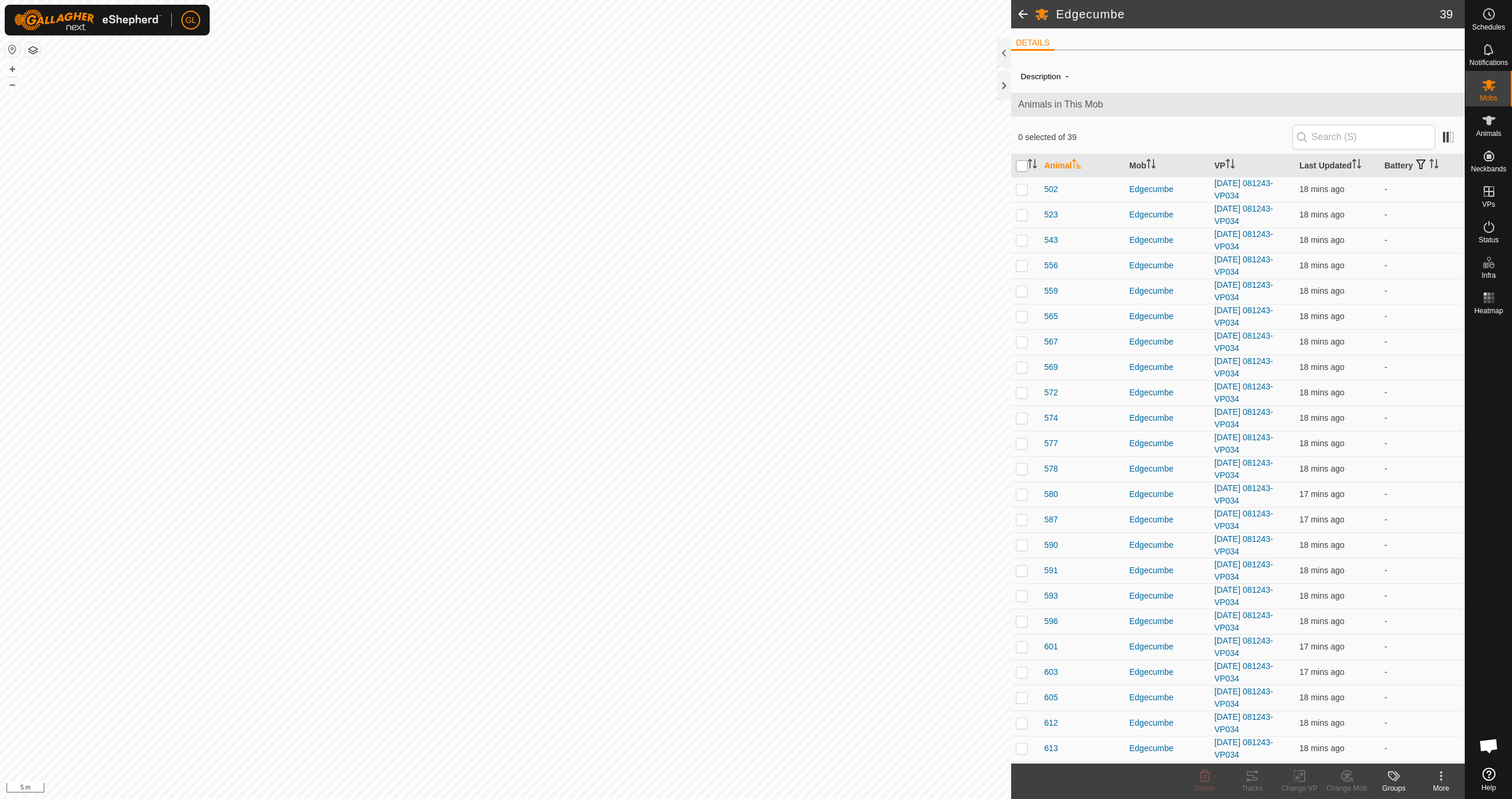
checkbox input "true"
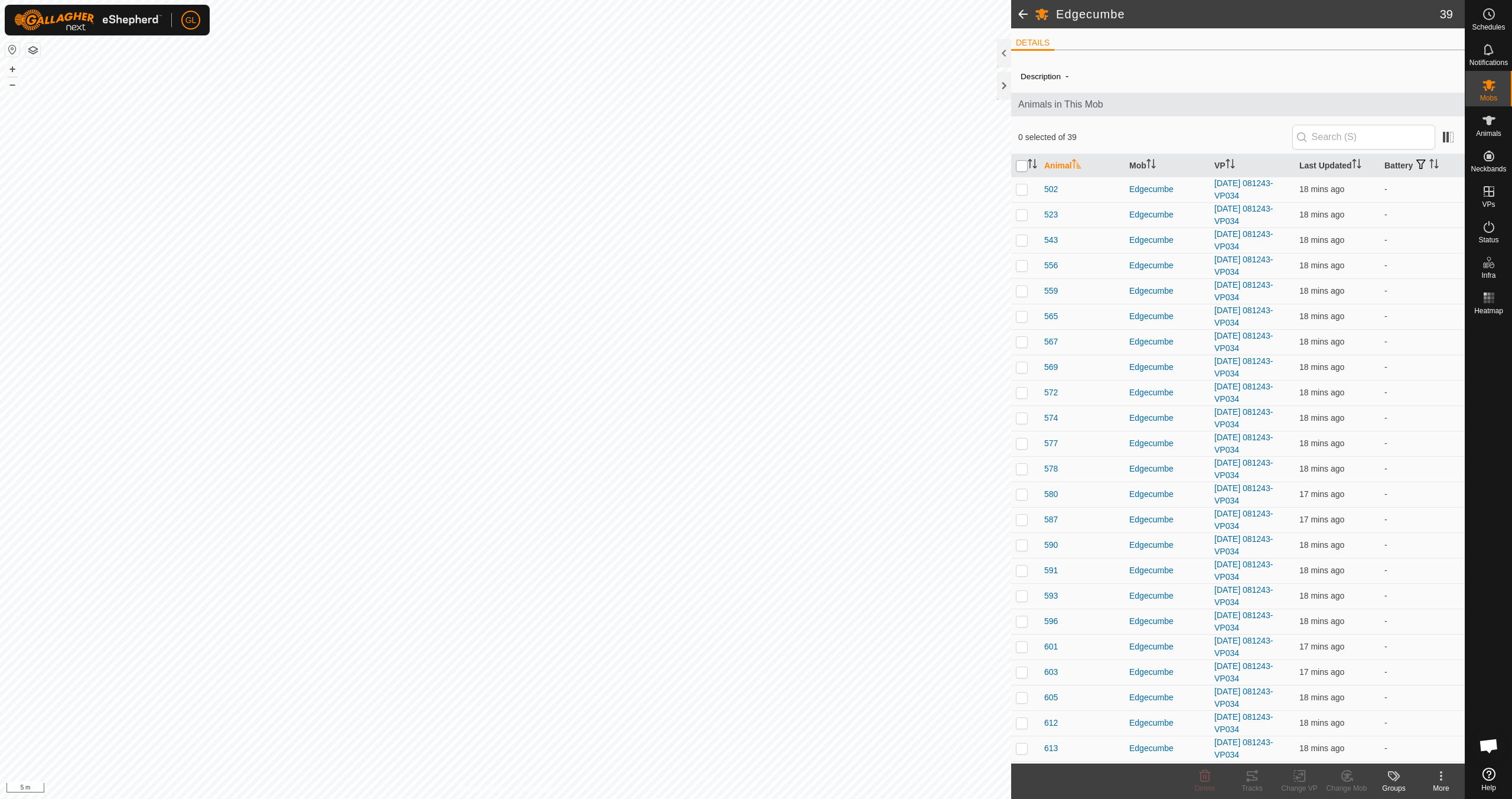
checkbox input "true"
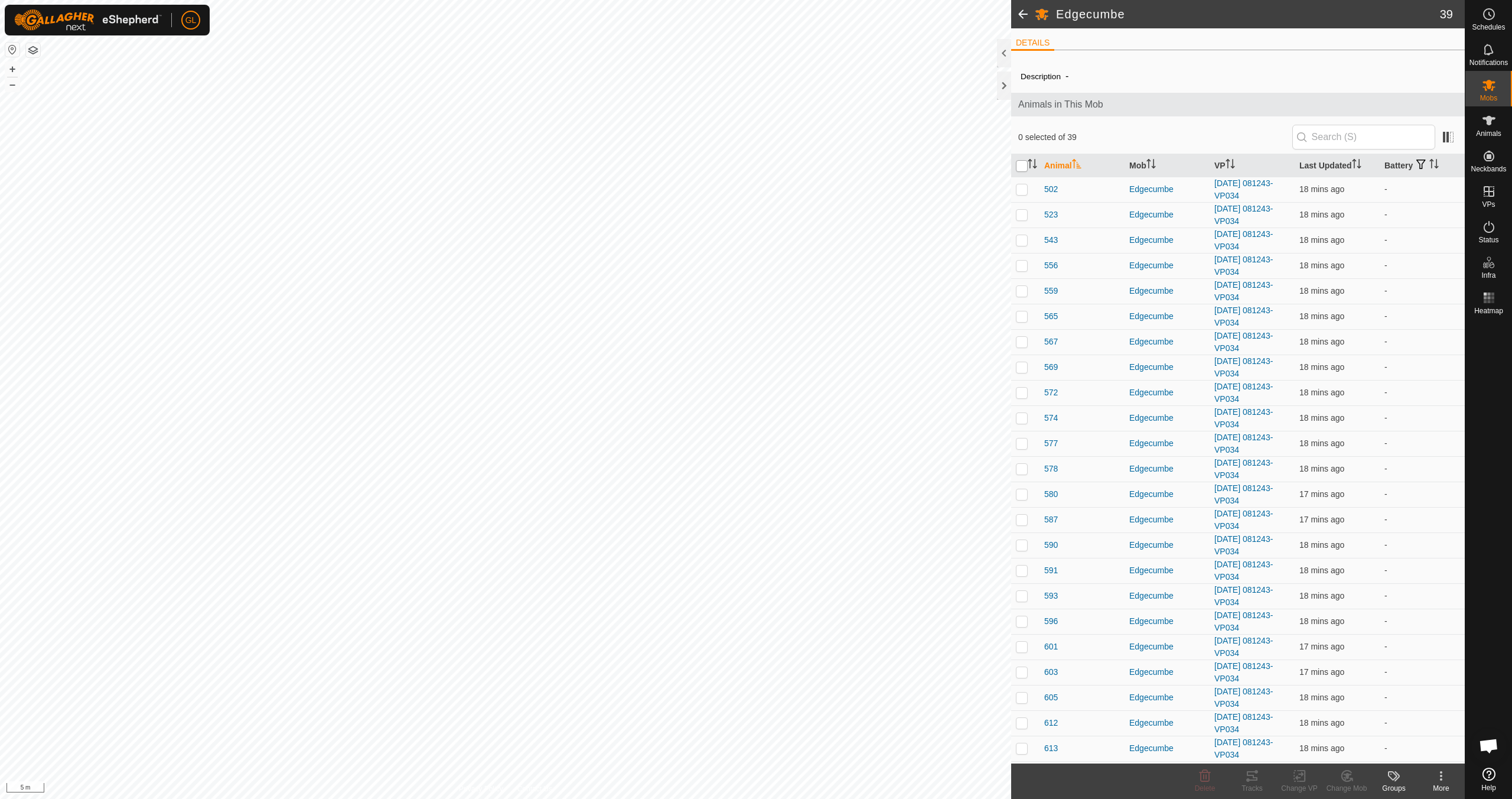
checkbox input "true"
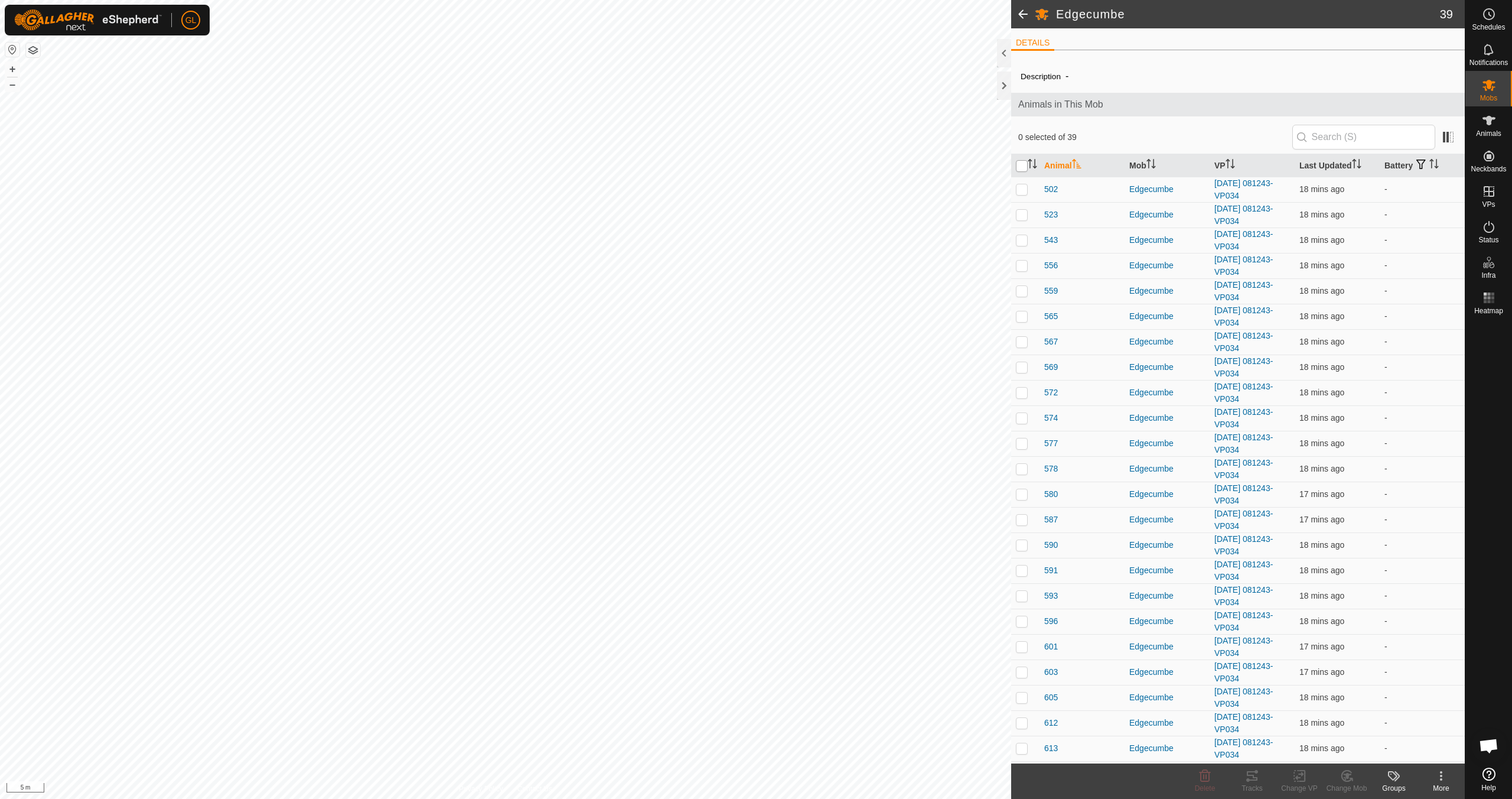
checkbox input "true"
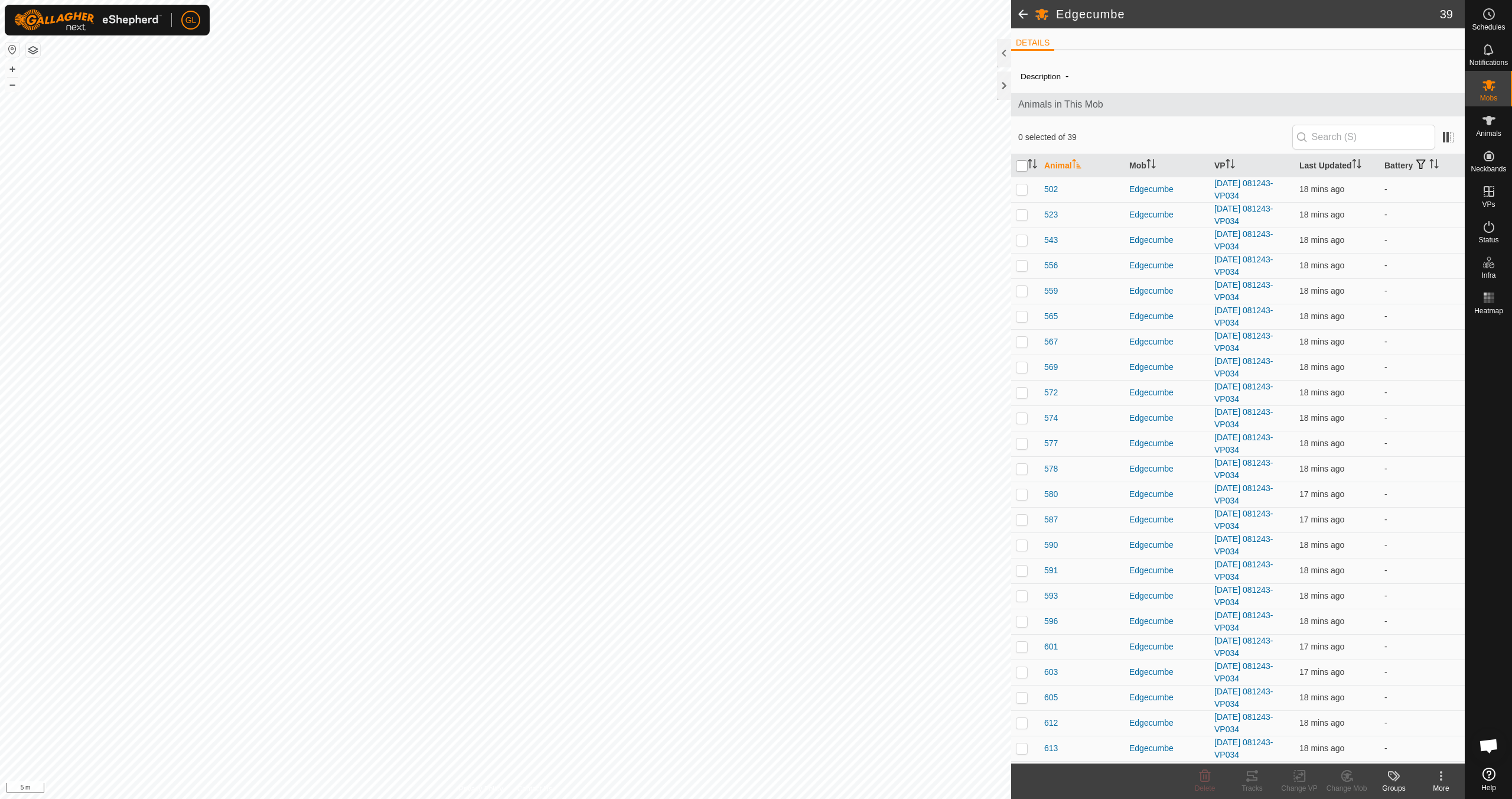
checkbox input "true"
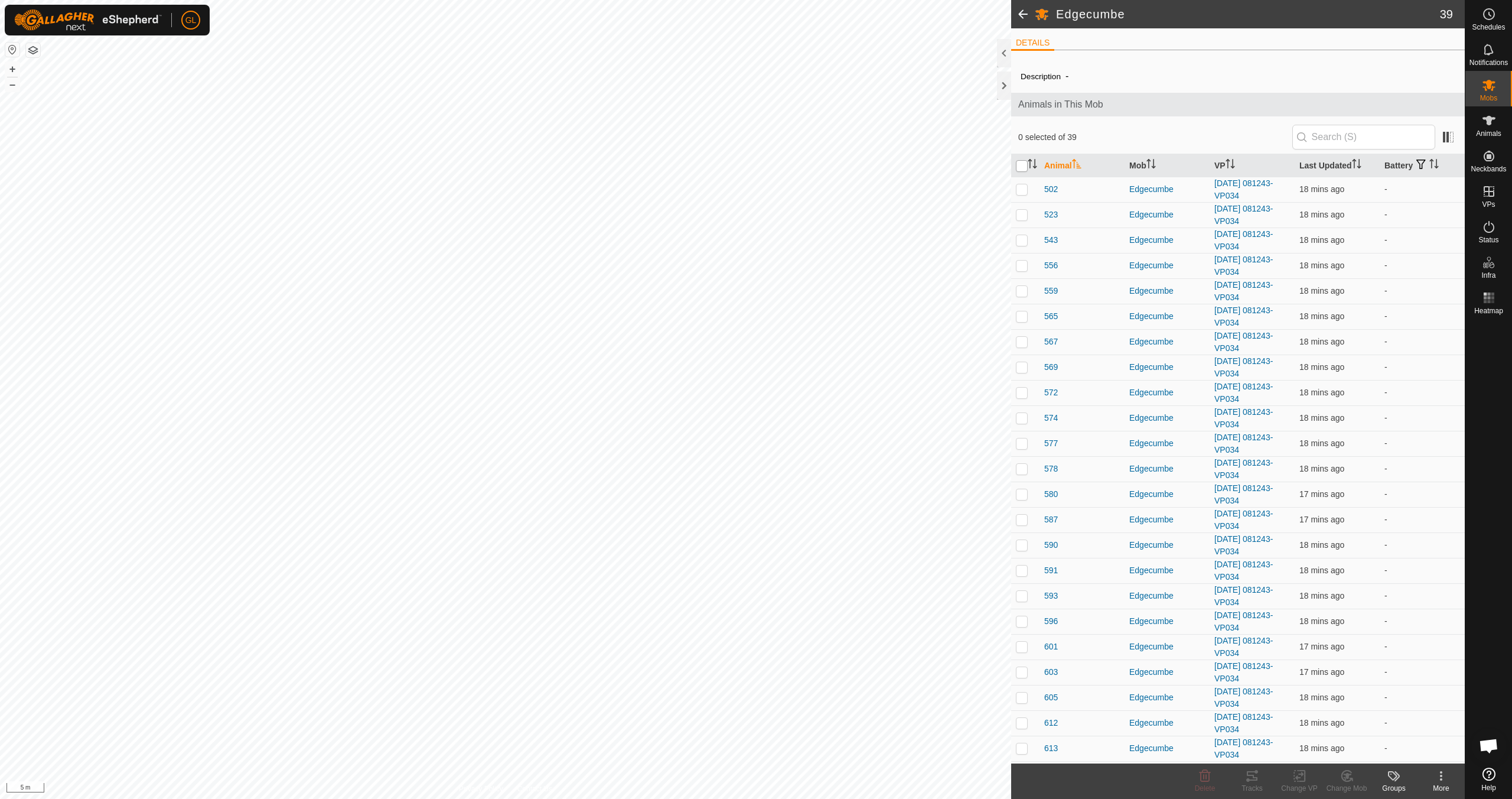
checkbox input "true"
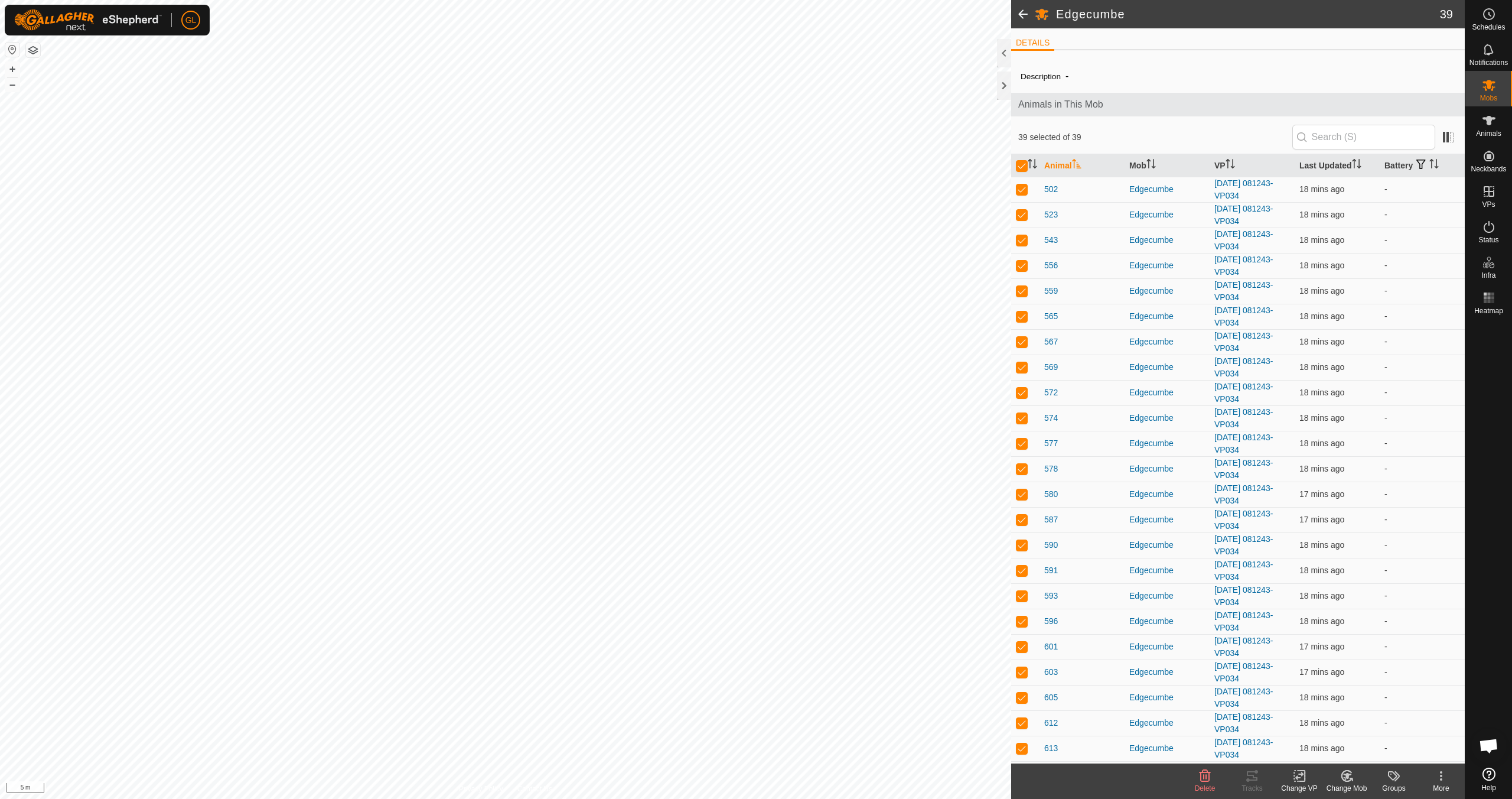
click at [1299, 779] on icon at bounding box center [1299, 776] width 15 height 15
click at [1330, 726] on link "Choose VP..." at bounding box center [1334, 725] width 117 height 24
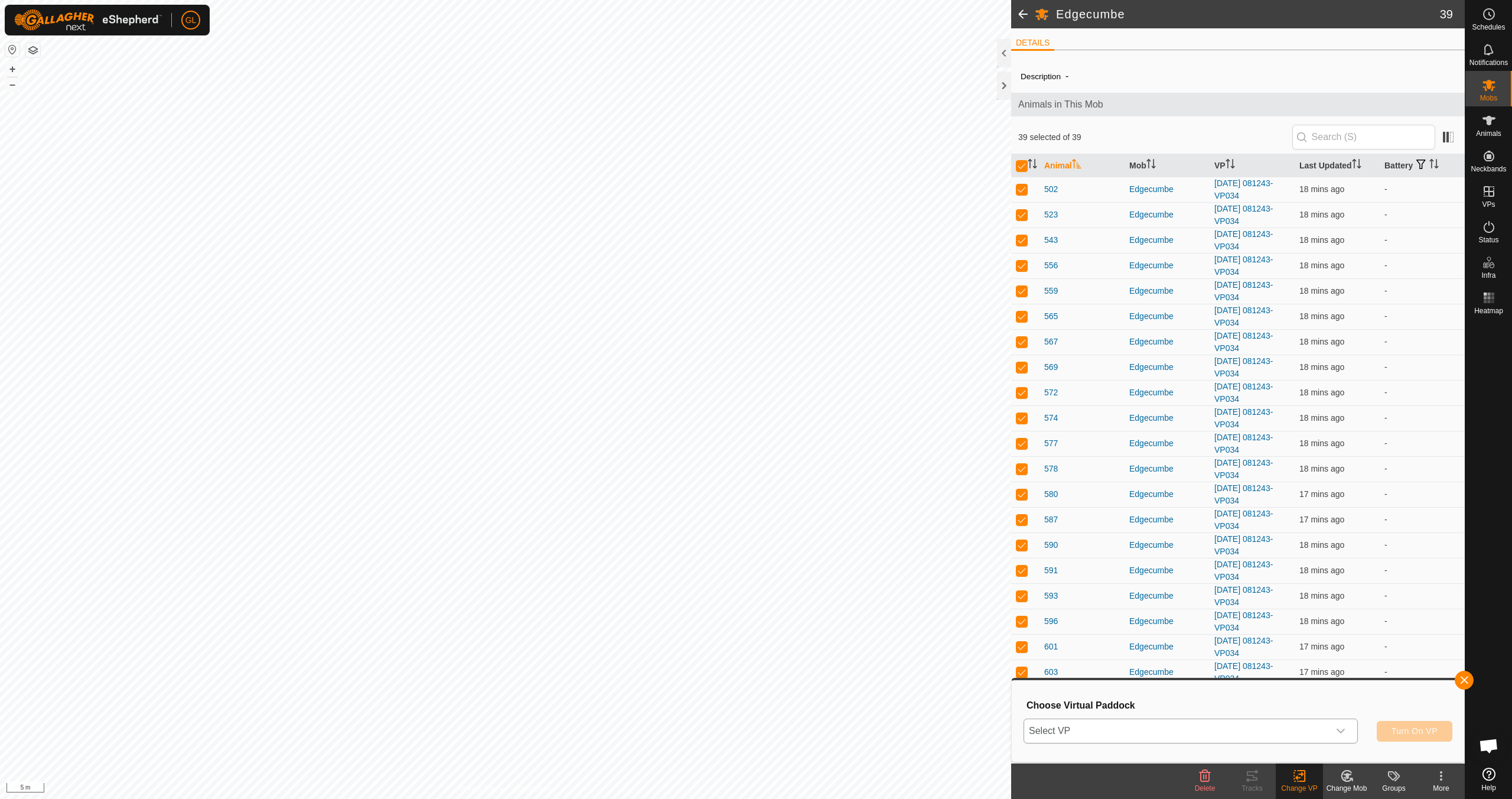
click at [1343, 729] on icon "dropdown trigger" at bounding box center [1341, 731] width 9 height 9
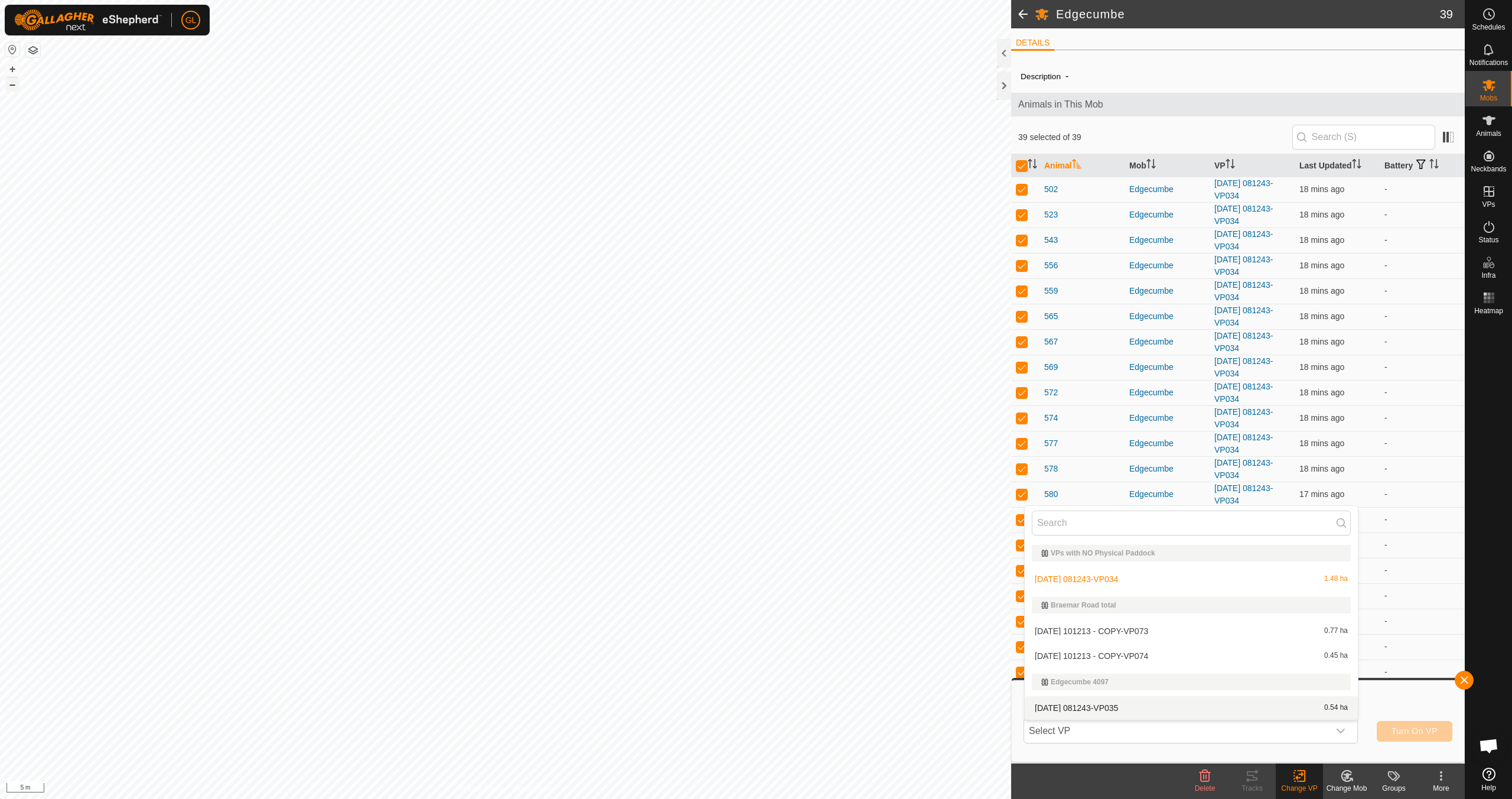
click at [11, 84] on button "–" at bounding box center [12, 85] width 15 height 15
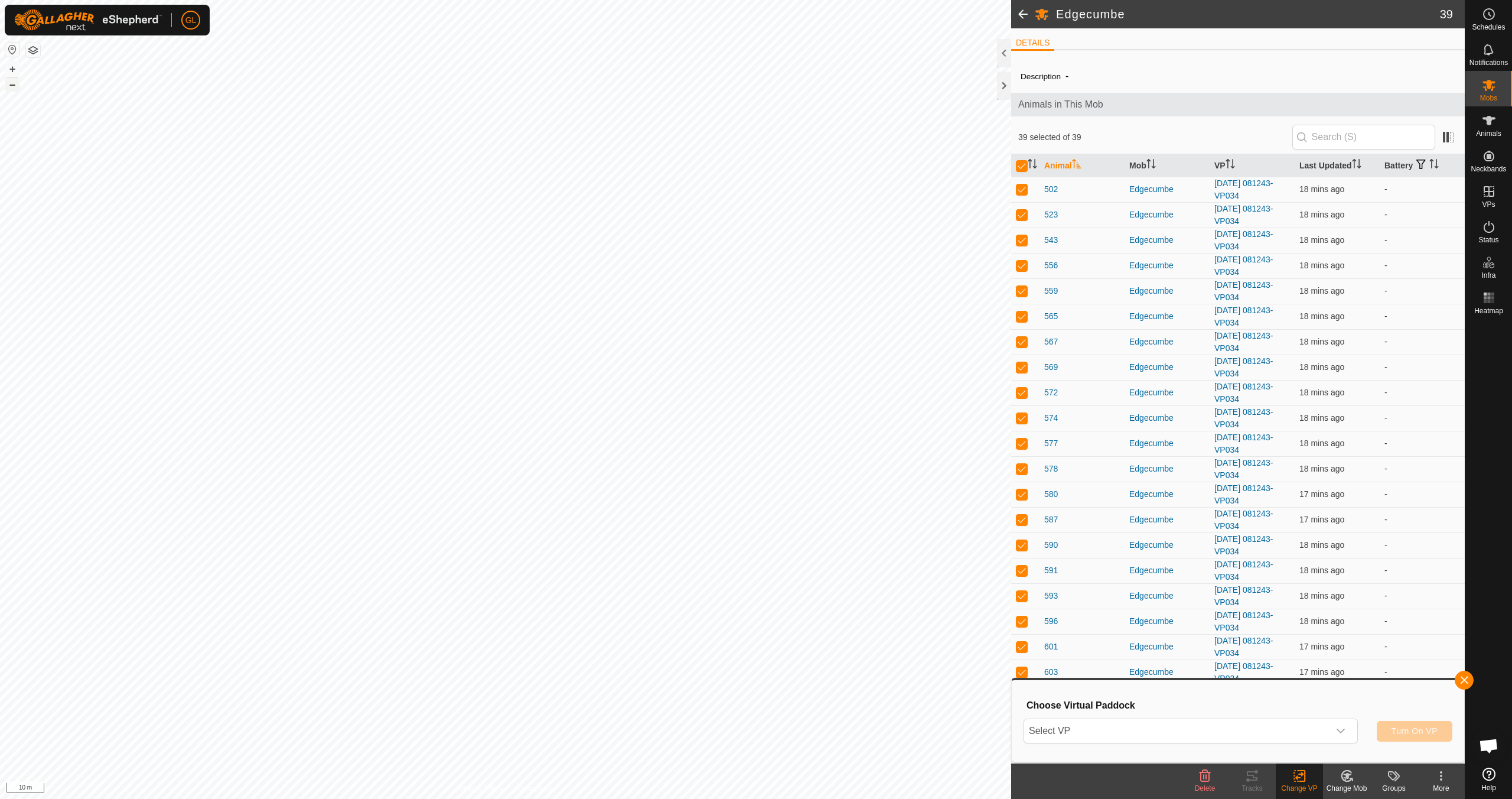
click at [11, 84] on button "–" at bounding box center [12, 85] width 15 height 15
click at [9, 86] on button "–" at bounding box center [12, 85] width 15 height 15
click at [1342, 731] on icon "dropdown trigger" at bounding box center [1340, 731] width 8 height 5
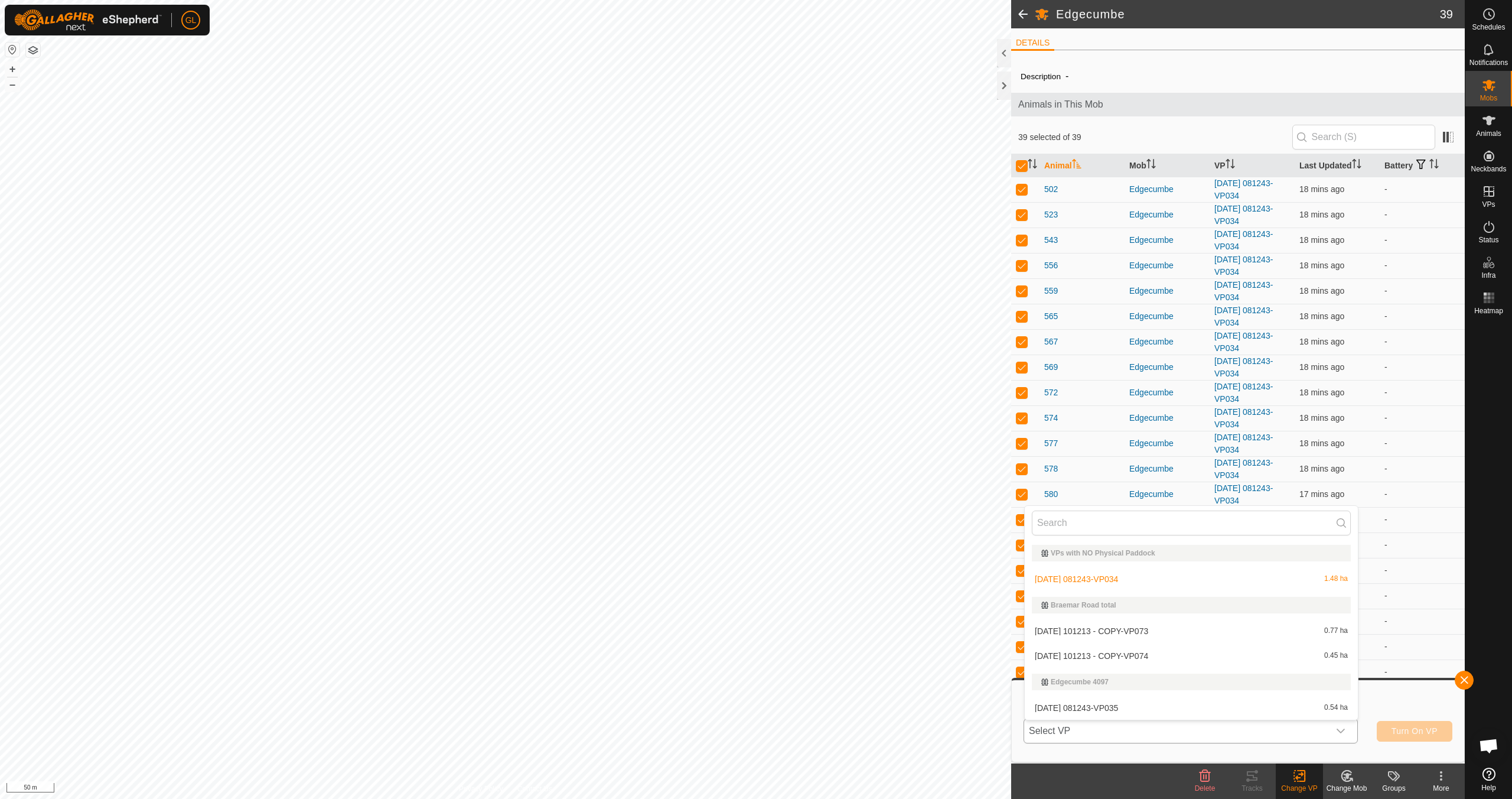
click at [1206, 709] on li "[DATE] 081243-VP035 0.54 ha" at bounding box center [1191, 708] width 333 height 24
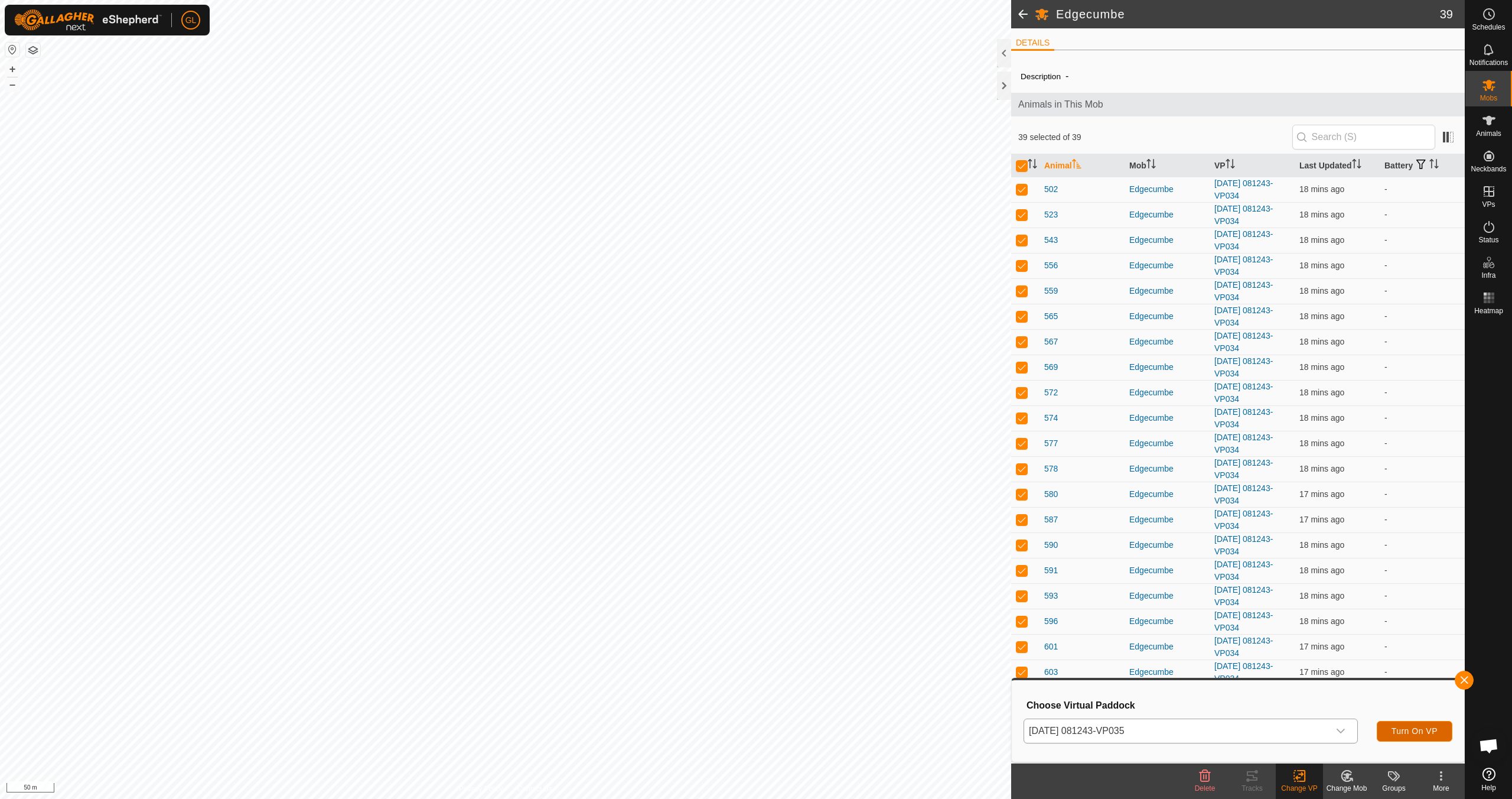
click at [1410, 727] on span "Turn On VP" at bounding box center [1415, 731] width 46 height 9
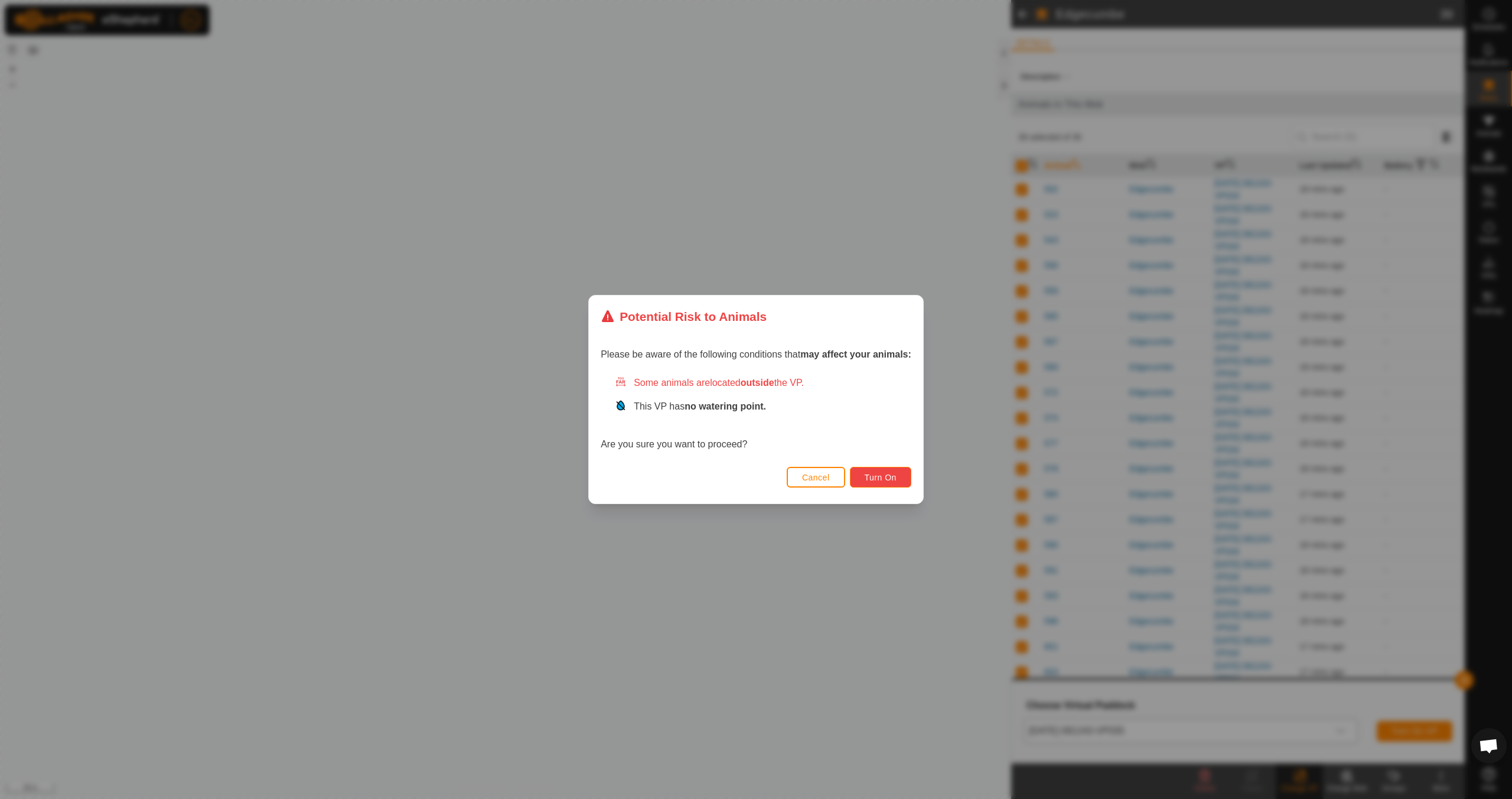
click at [886, 474] on span "Turn On" at bounding box center [881, 477] width 32 height 9
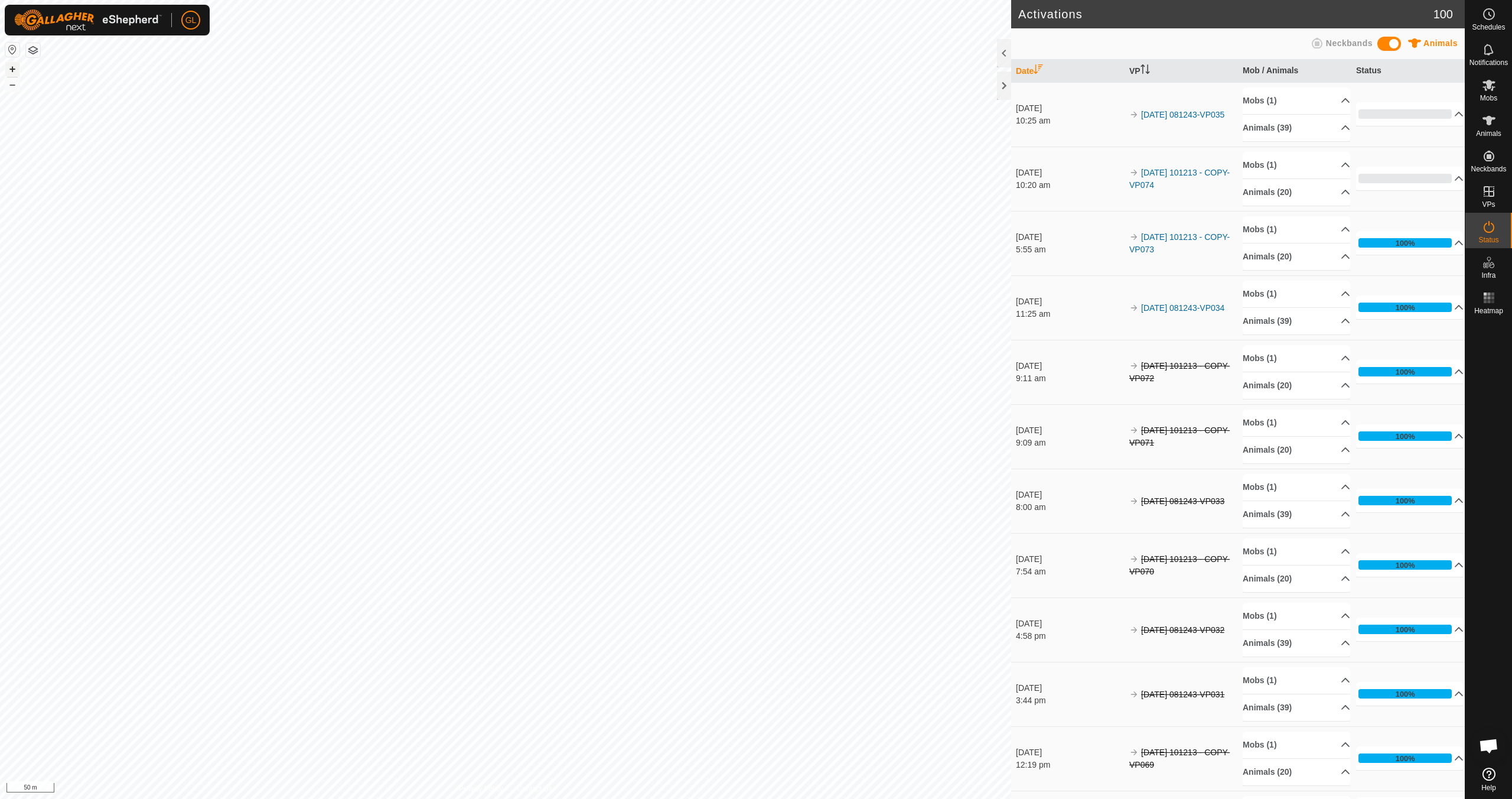
click at [9, 66] on button "+" at bounding box center [12, 69] width 15 height 15
